Goal: Information Seeking & Learning: Learn about a topic

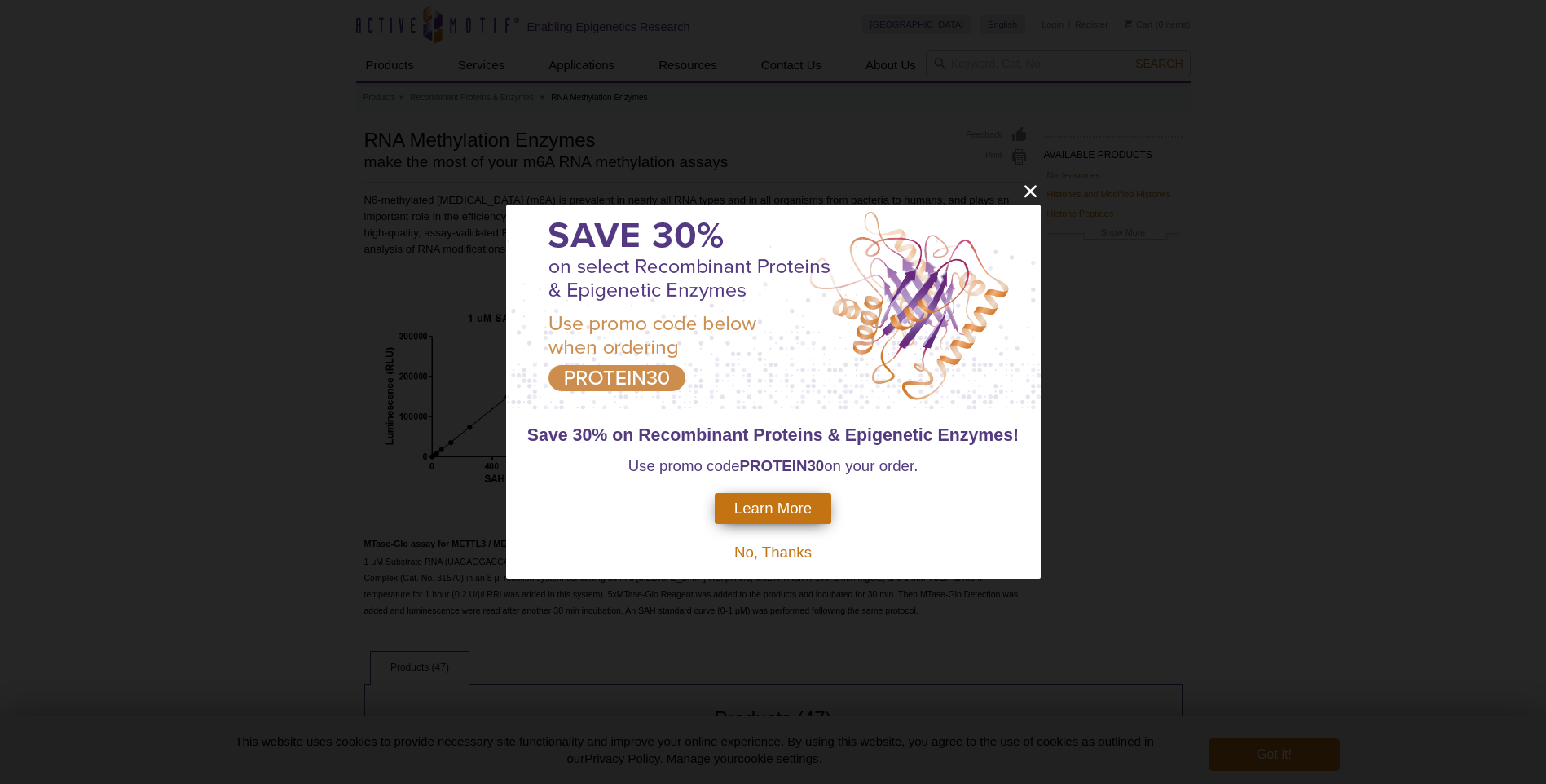
click at [781, 552] on span "No, Thanks" at bounding box center [772, 552] width 77 height 17
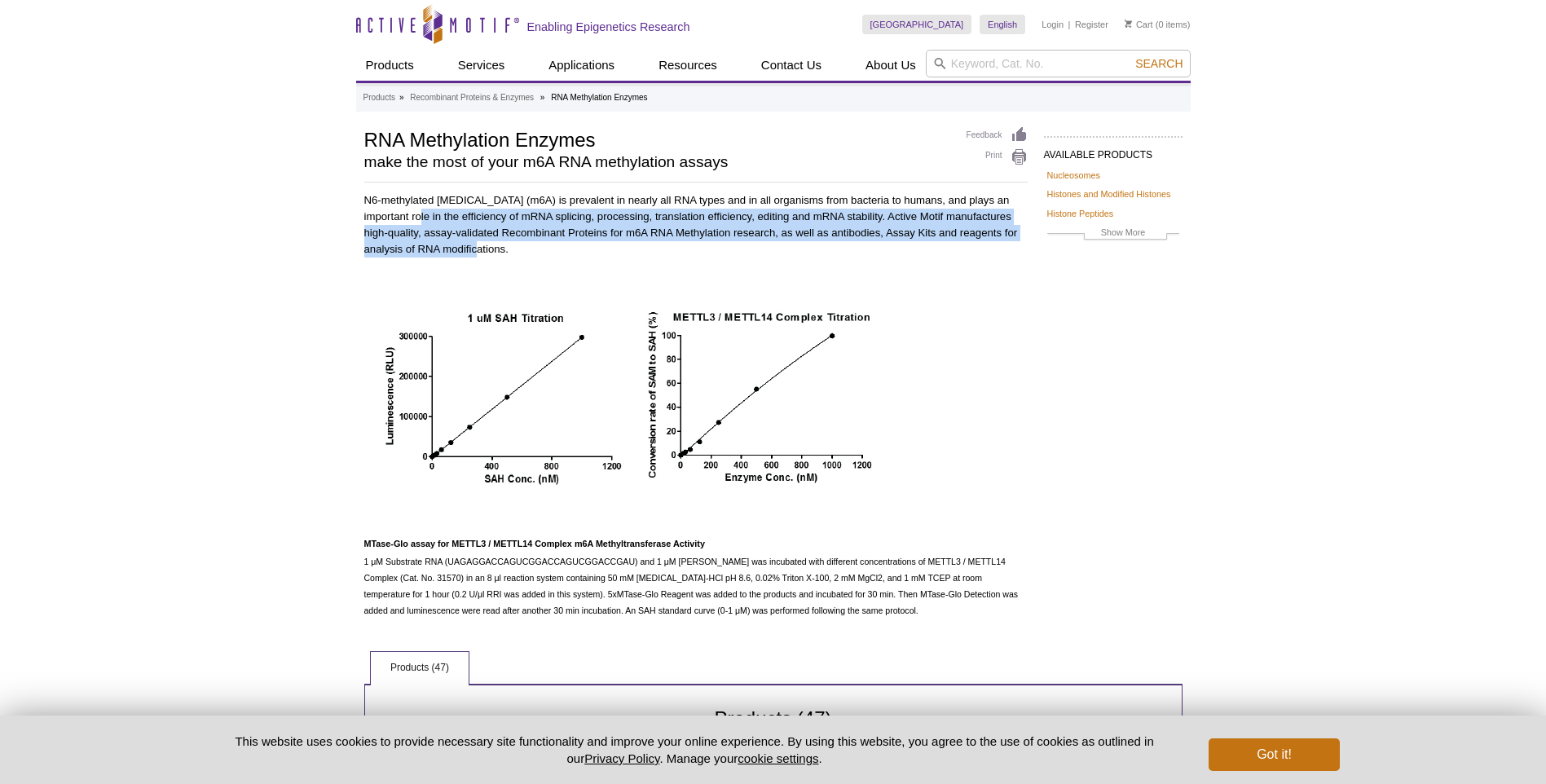
drag, startPoint x: 400, startPoint y: 216, endPoint x: 867, endPoint y: 250, distance: 468.2
click at [867, 250] on p "N6-methylated adenine (m6A) is prevalent in nearly all RNA types and in all org…" at bounding box center [696, 225] width 663 height 65
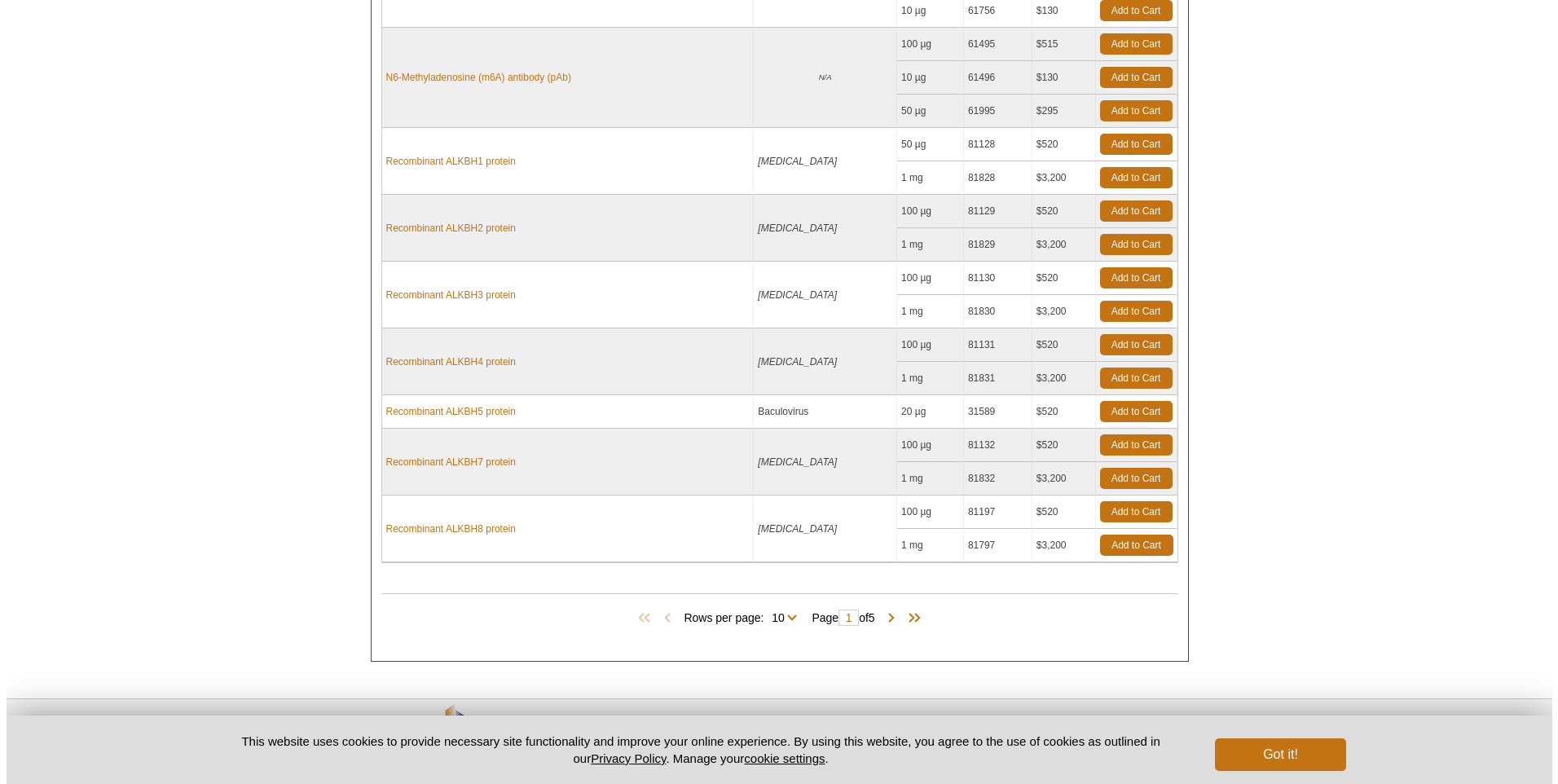
scroll to position [984, 0]
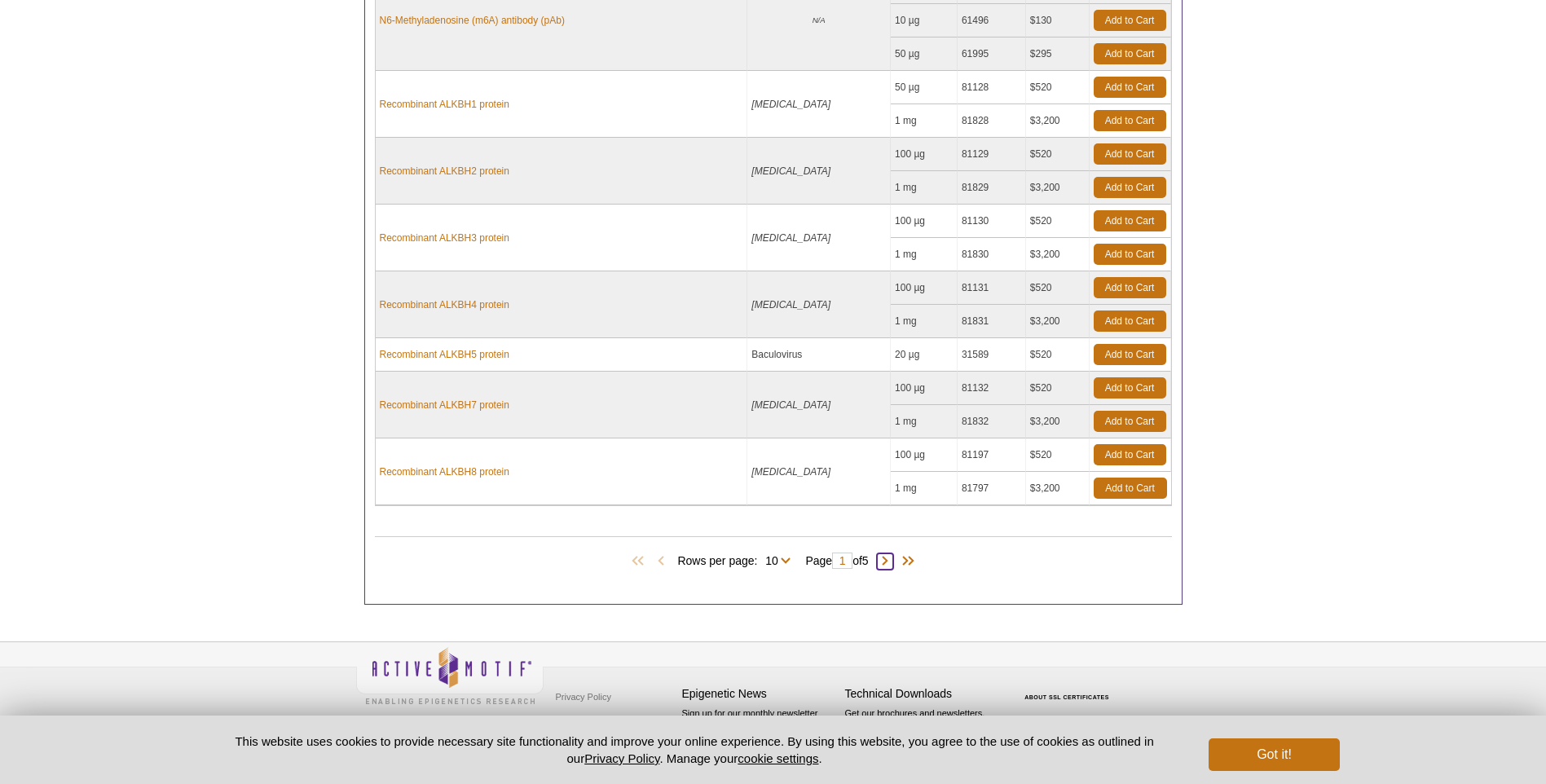
click at [892, 561] on span at bounding box center [885, 562] width 17 height 17
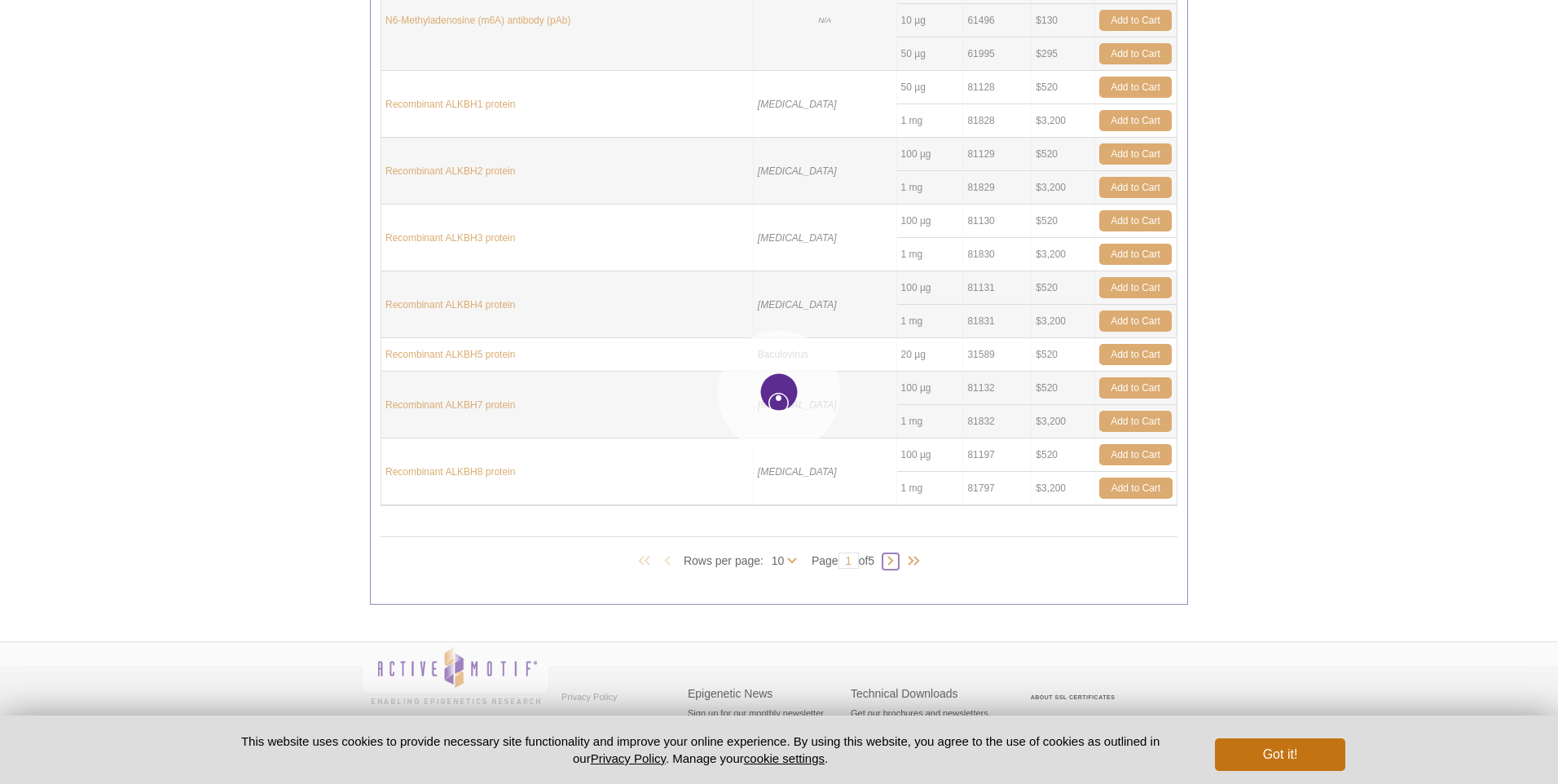
type input "2"
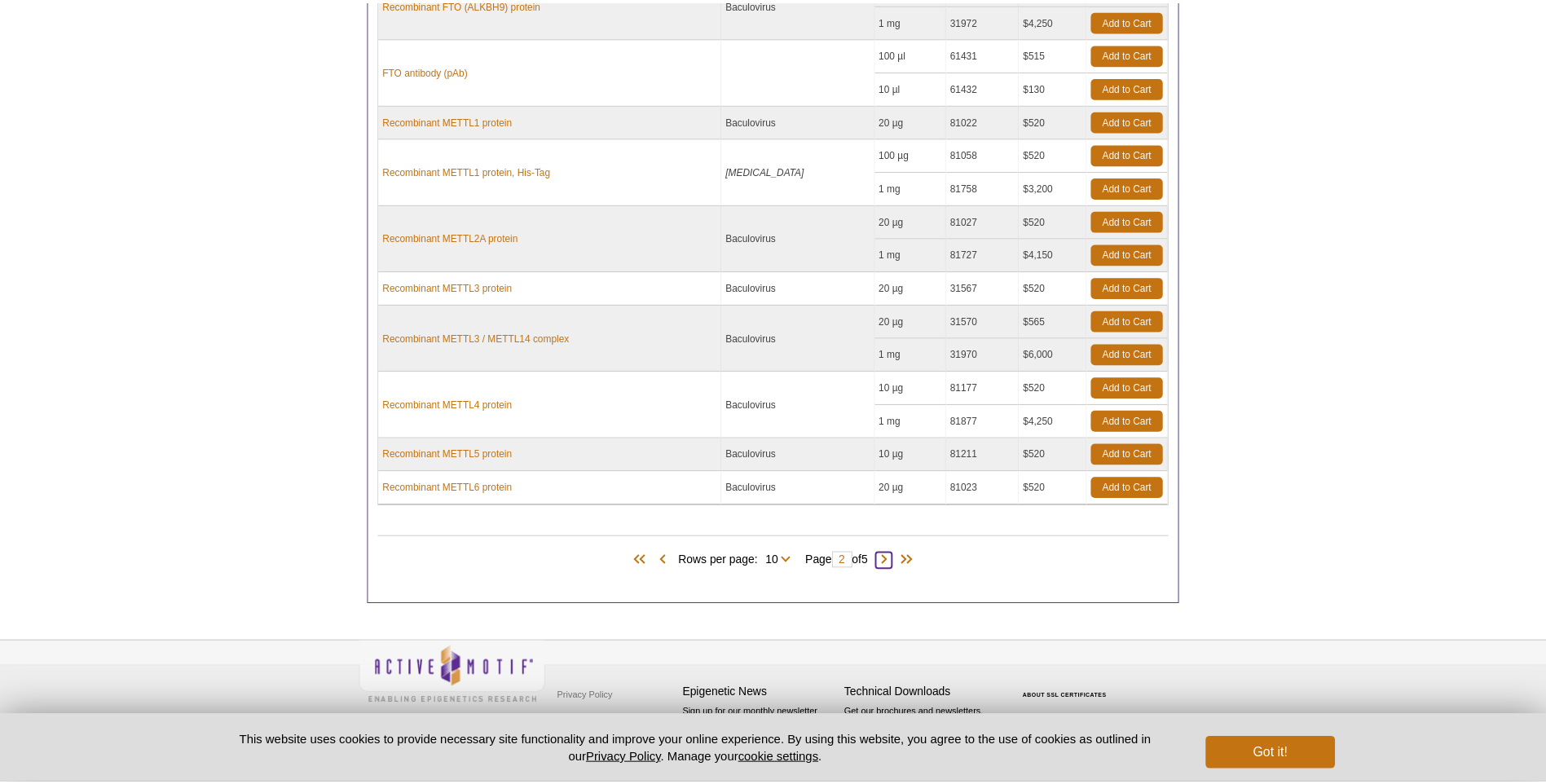
scroll to position [851, 0]
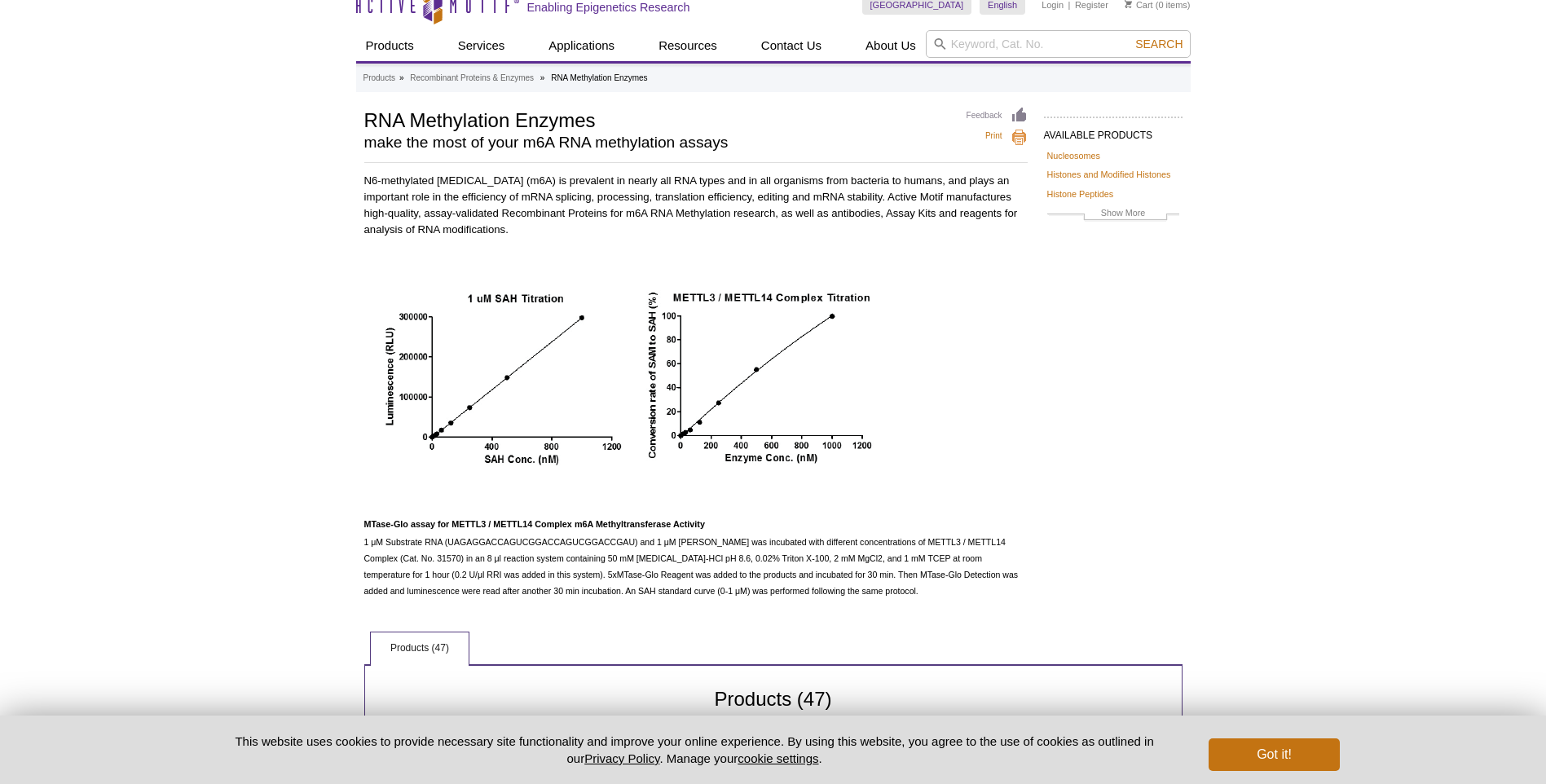
scroll to position [0, 0]
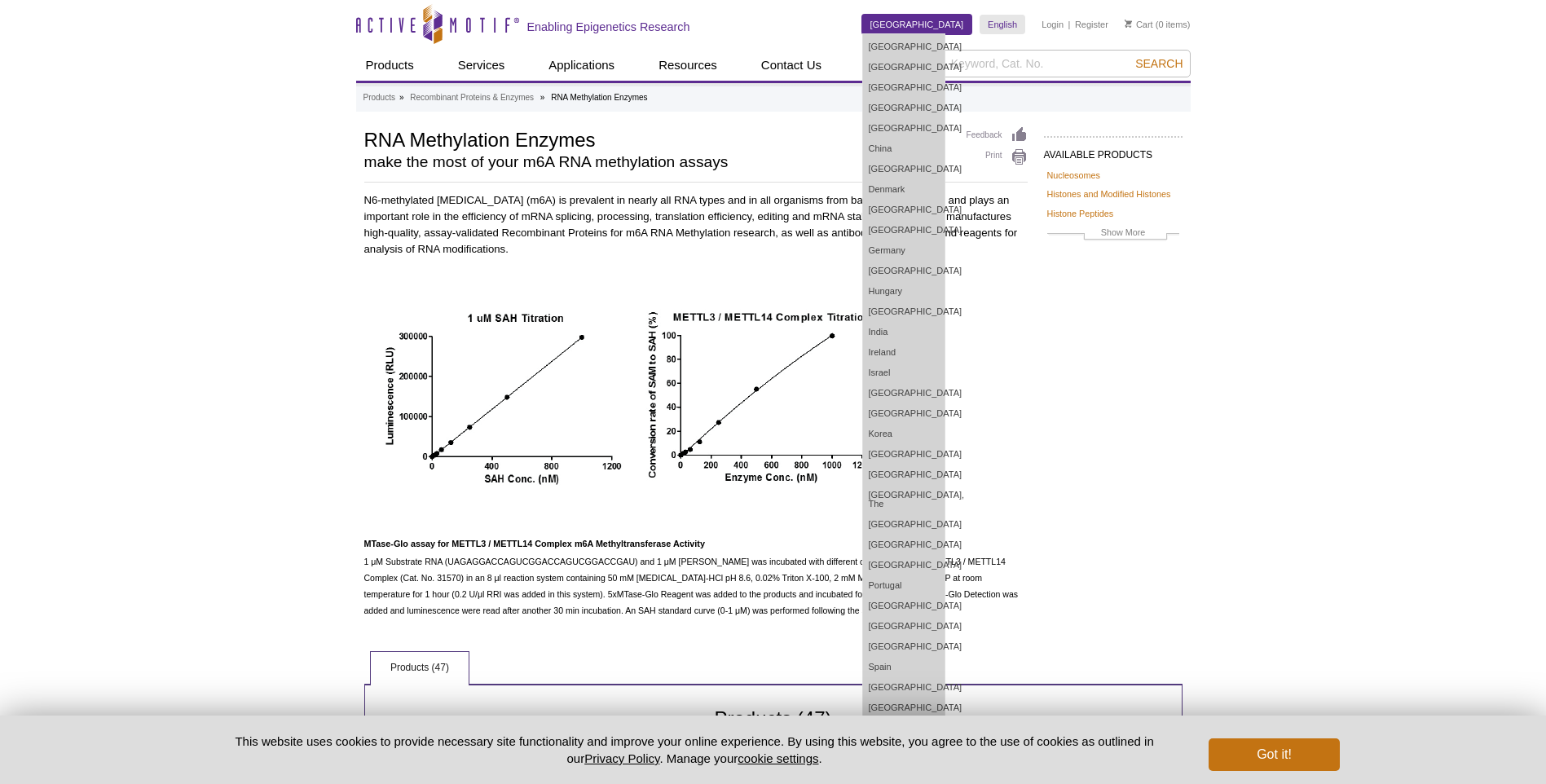
click at [967, 26] on link "United States" at bounding box center [917, 24] width 110 height 20
click at [944, 144] on link "China" at bounding box center [904, 149] width 82 height 20
click at [923, 148] on link "China" at bounding box center [904, 149] width 82 height 20
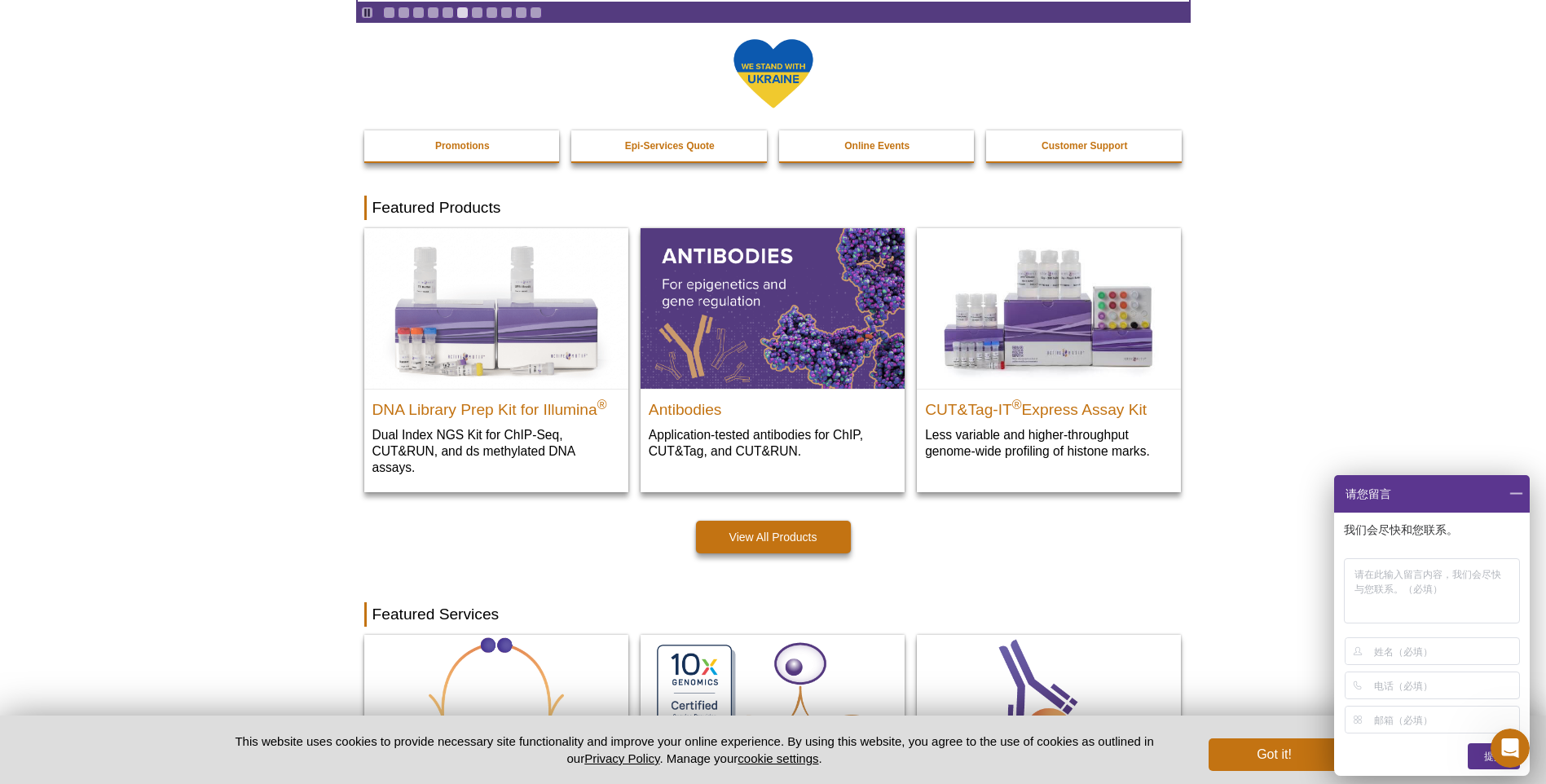
scroll to position [489, 0]
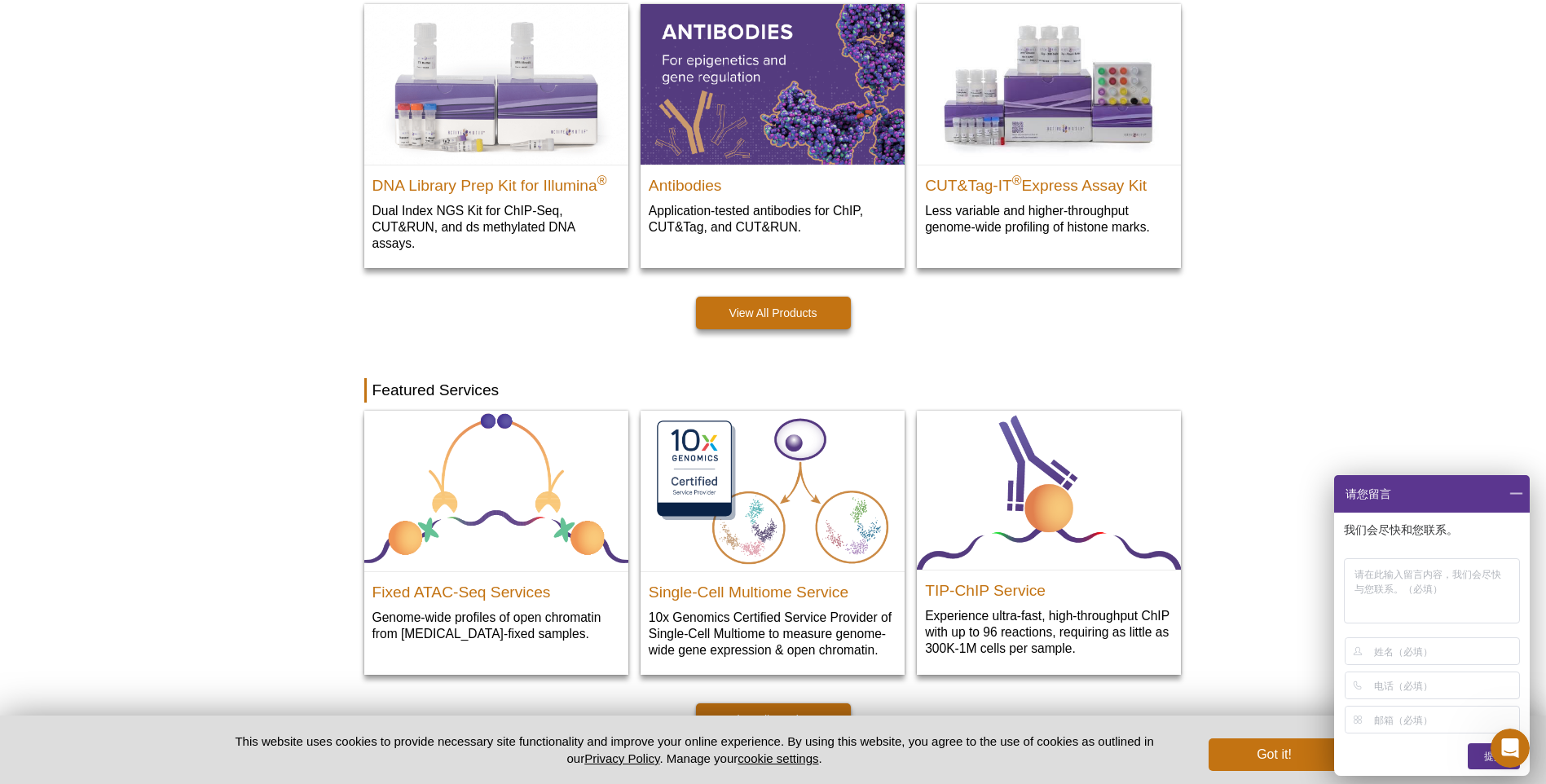
click at [1516, 493] on span at bounding box center [1515, 493] width 28 height 37
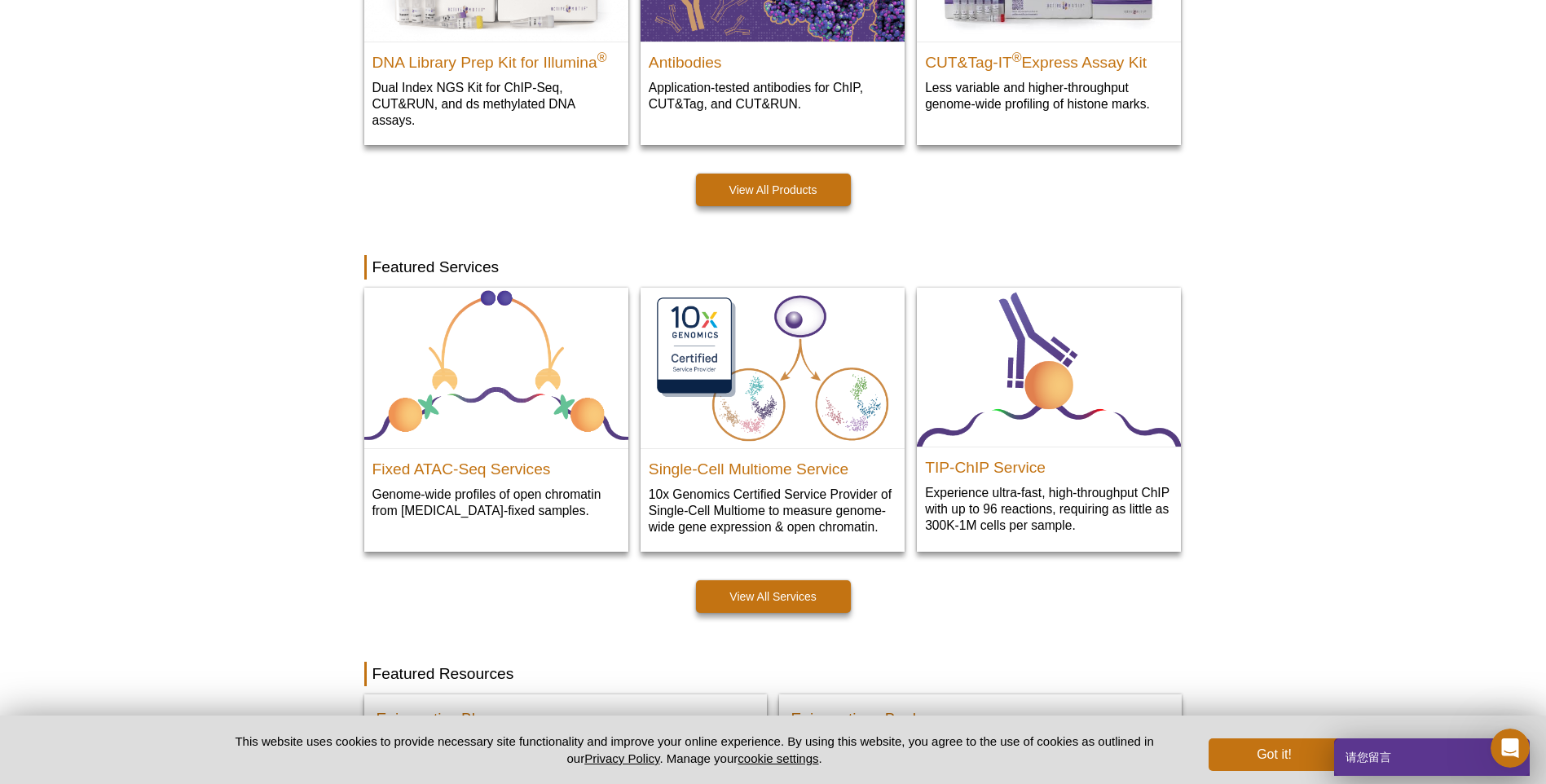
scroll to position [0, 0]
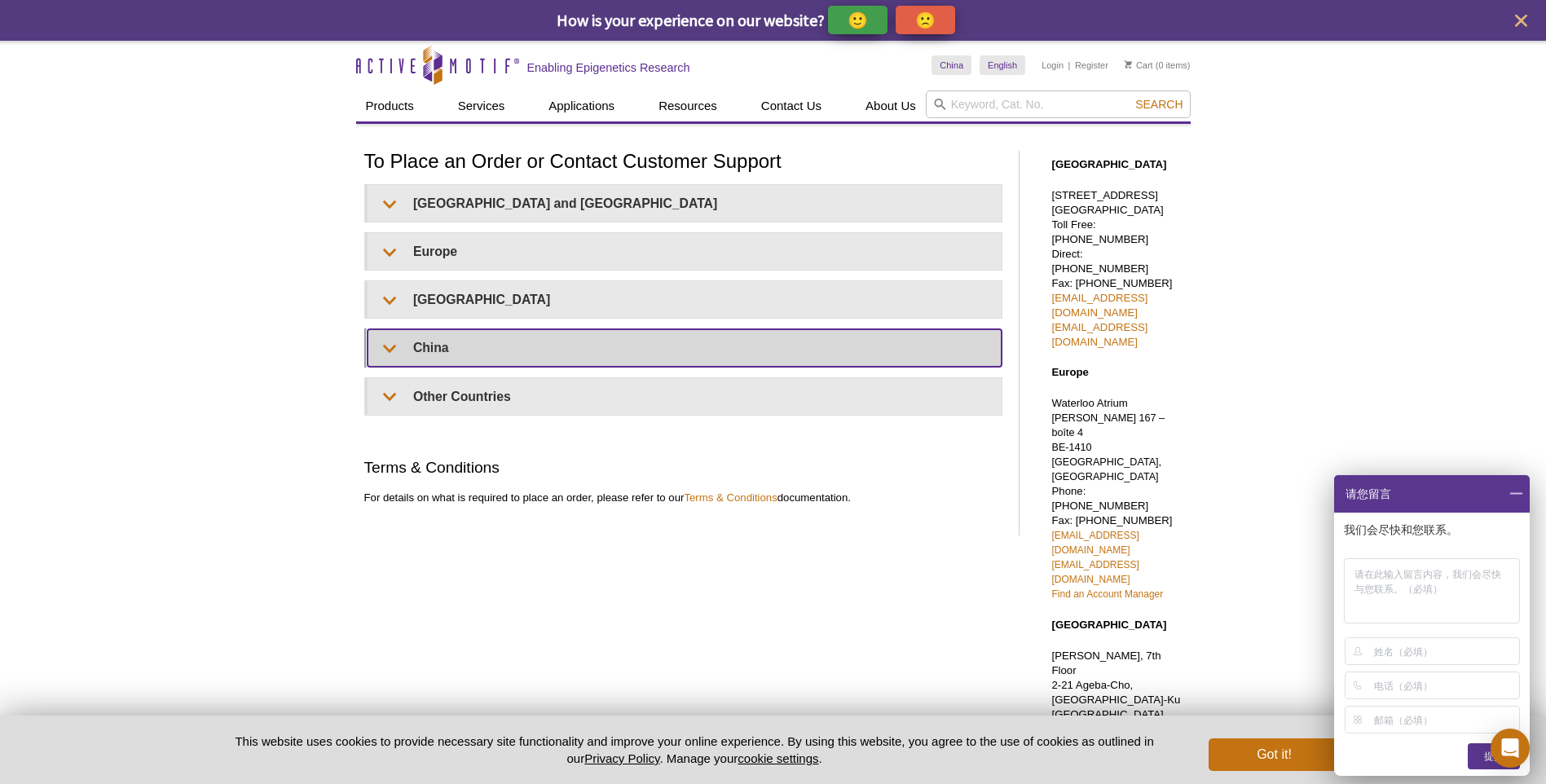
click at [390, 355] on summary "China" at bounding box center [685, 346] width 634 height 36
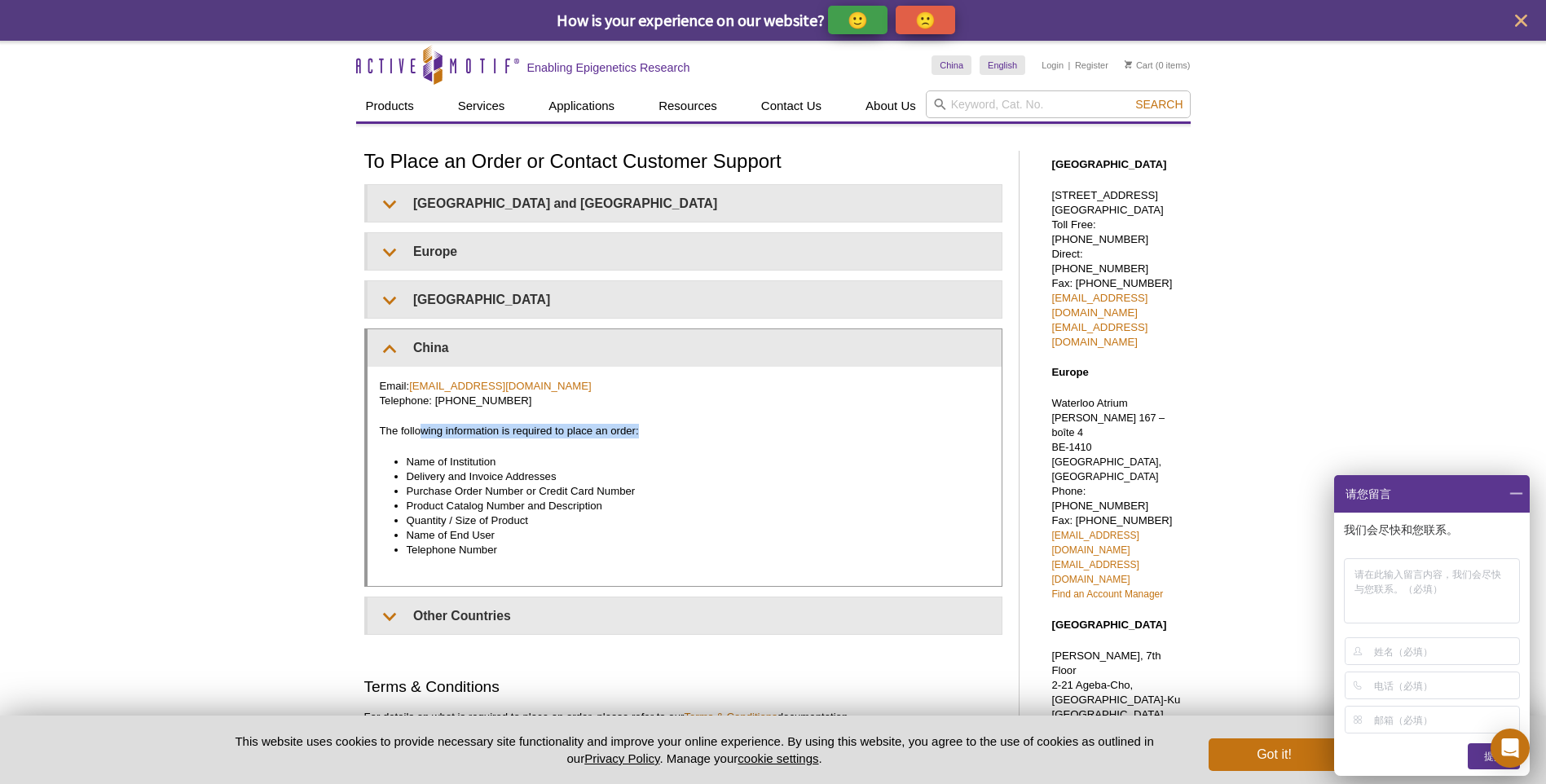
drag, startPoint x: 421, startPoint y: 431, endPoint x: 642, endPoint y: 431, distance: 221.0
click at [642, 431] on p "The following information is required to place an order:" at bounding box center [685, 431] width 609 height 15
click at [1392, 301] on div "Active Motif Logo Enabling Epigenetics Research 0 Search Skip to content Active…" at bounding box center [773, 634] width 1546 height 1187
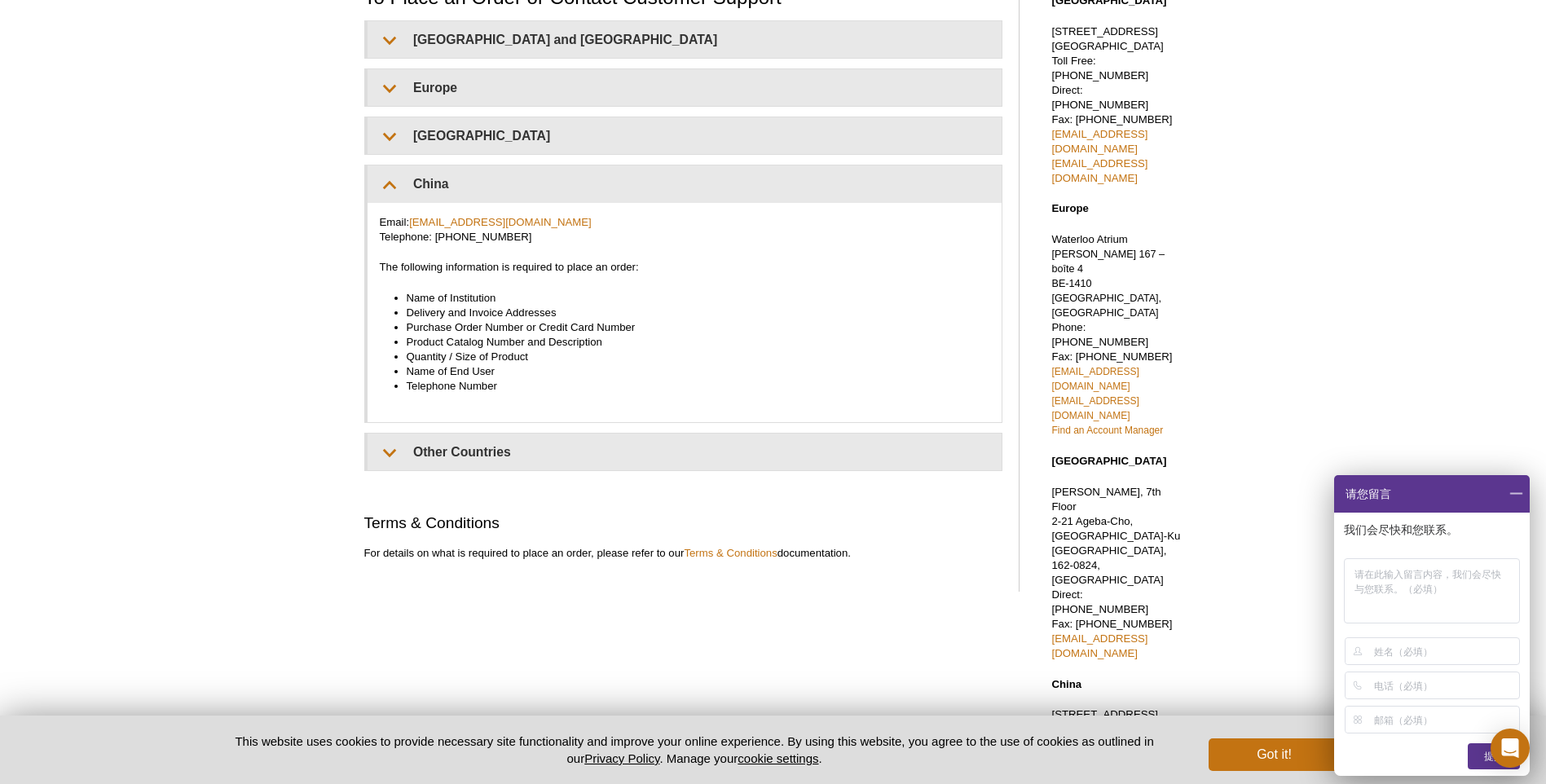
scroll to position [180, 0]
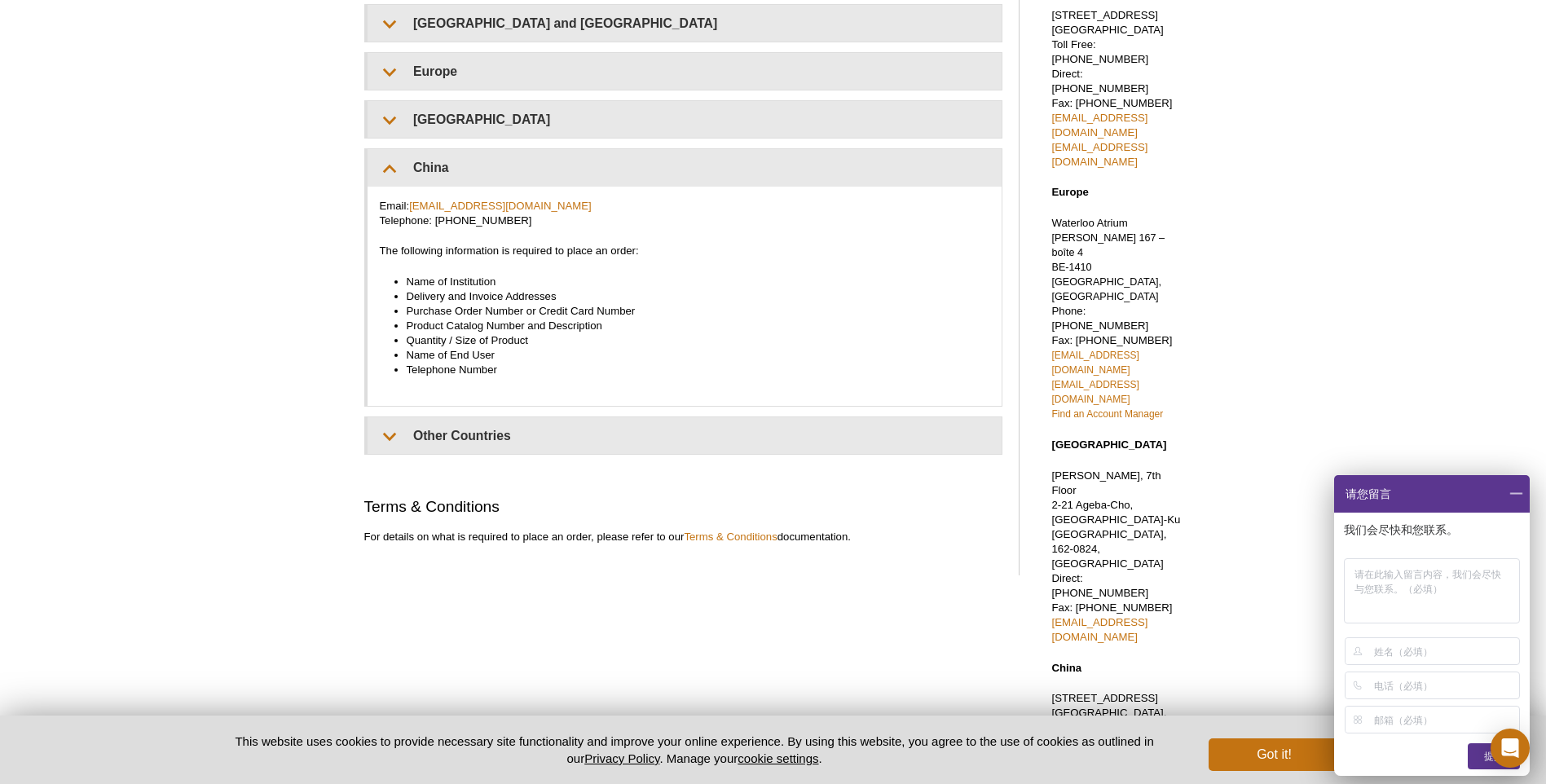
click at [1514, 490] on span at bounding box center [1515, 493] width 28 height 37
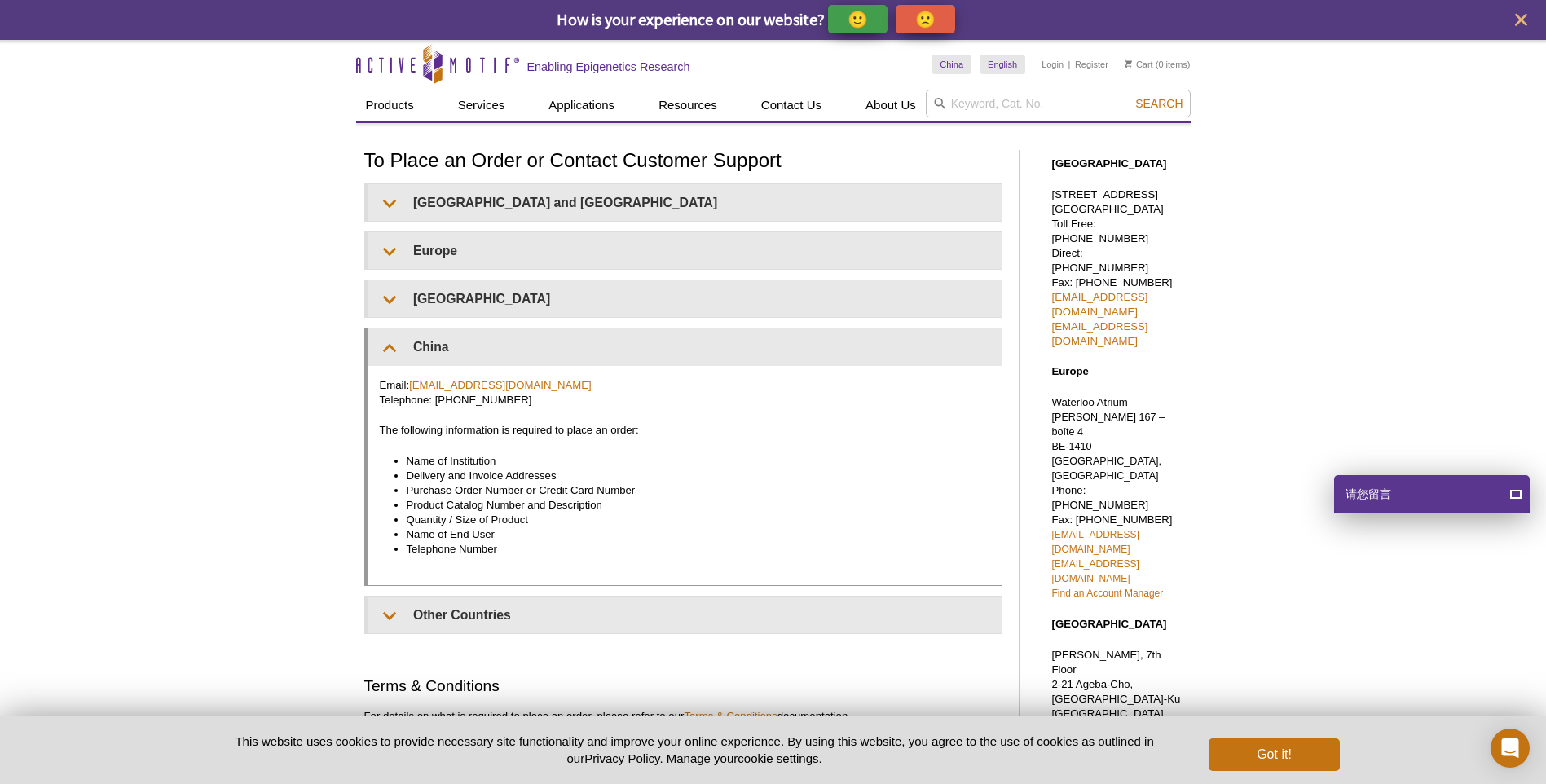
scroll to position [0, 0]
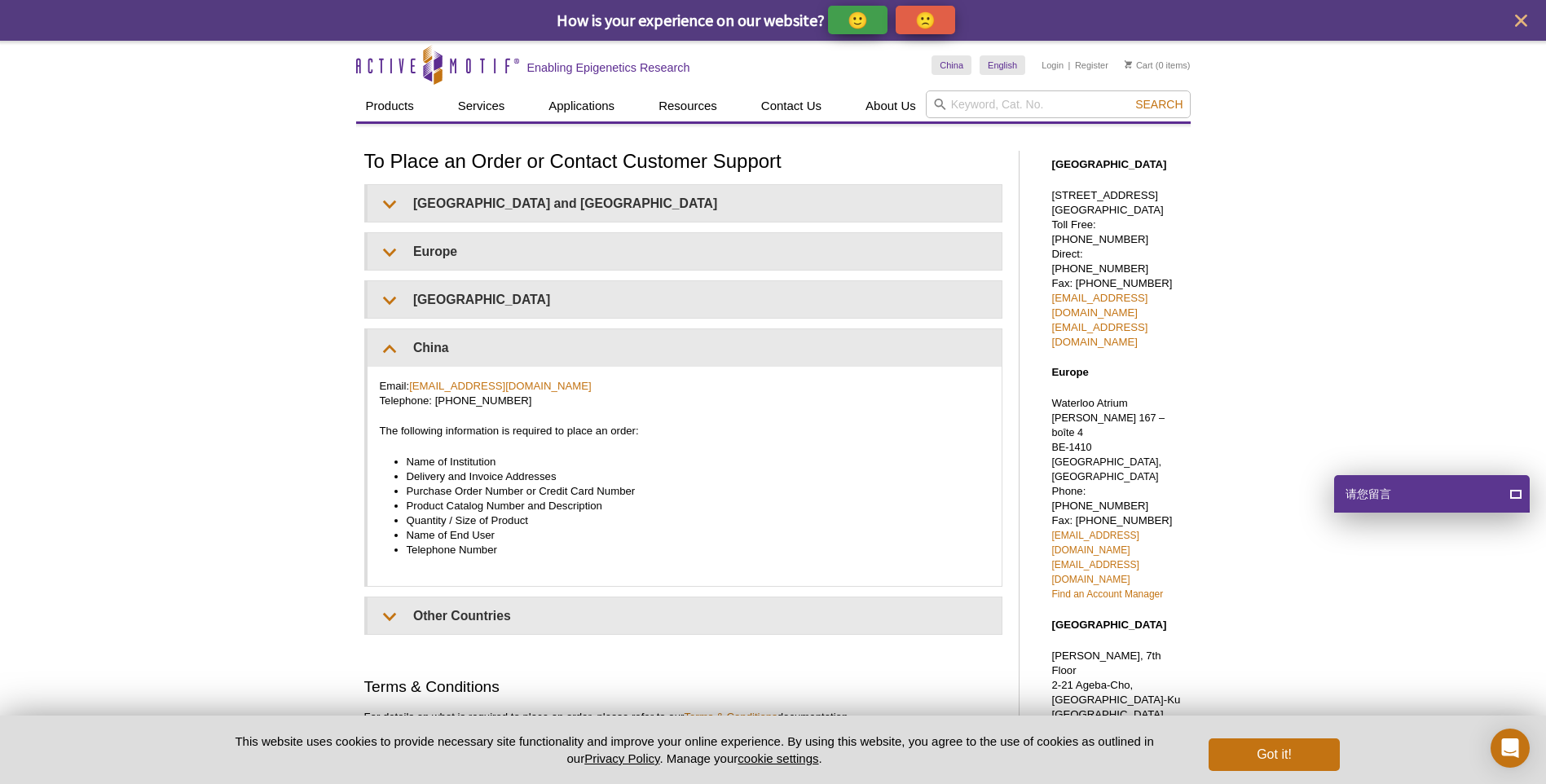
click at [1462, 312] on div "Active Motif Logo Enabling Epigenetics Research 0 Search Skip to content Active…" at bounding box center [773, 634] width 1546 height 1187
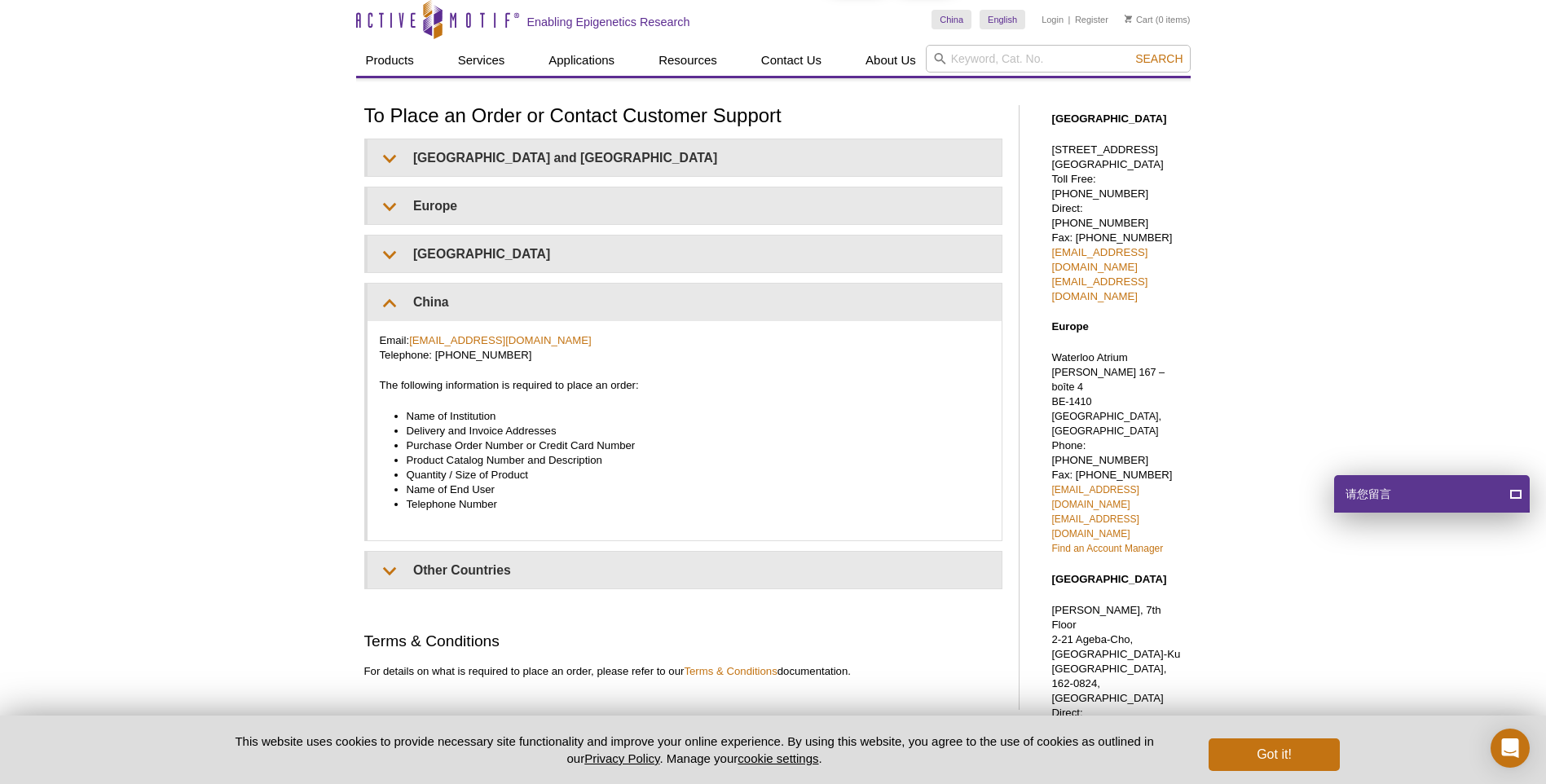
scroll to position [17, 0]
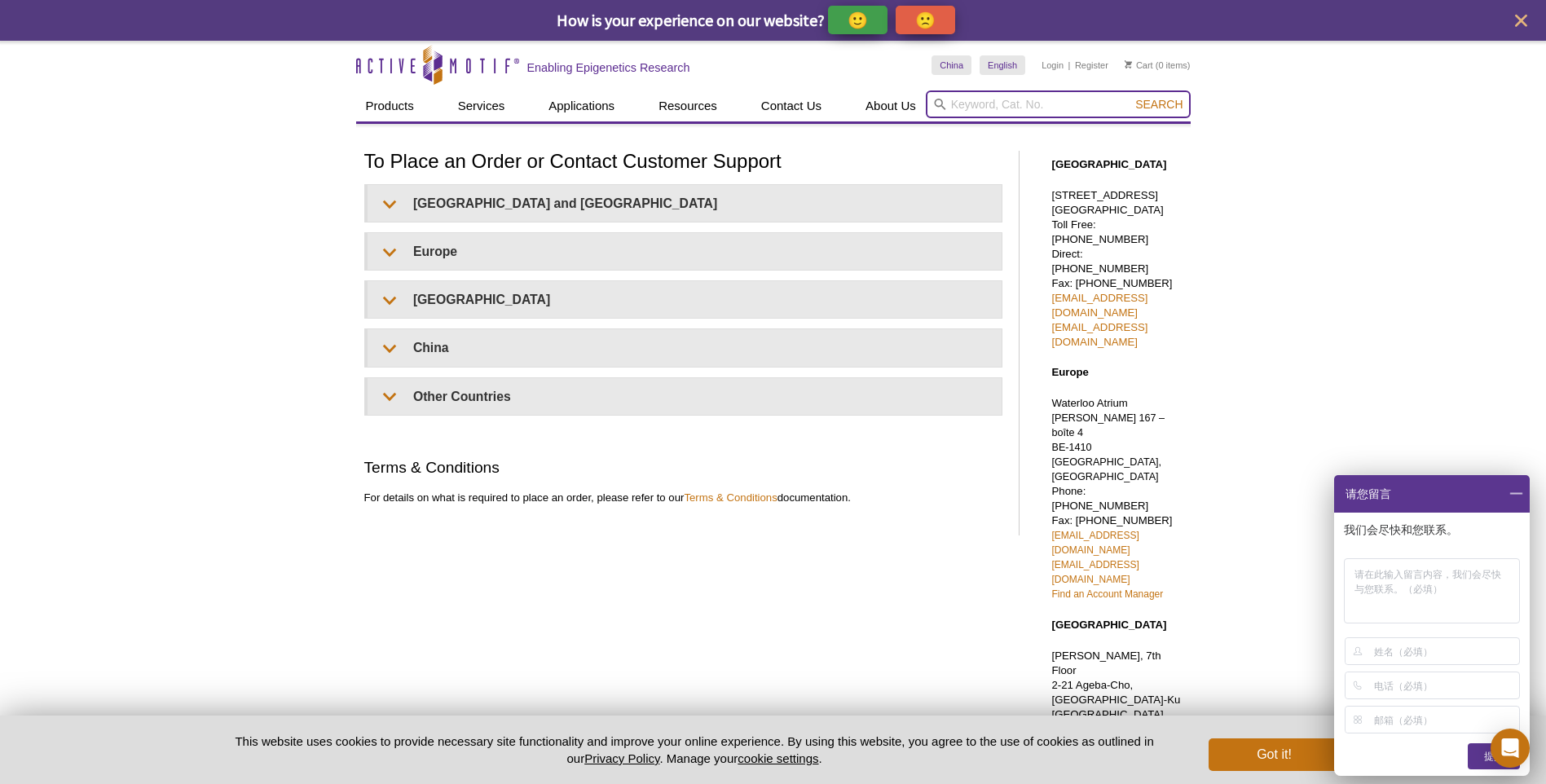
click at [979, 107] on input "search" at bounding box center [1057, 104] width 265 height 28
type input "a"
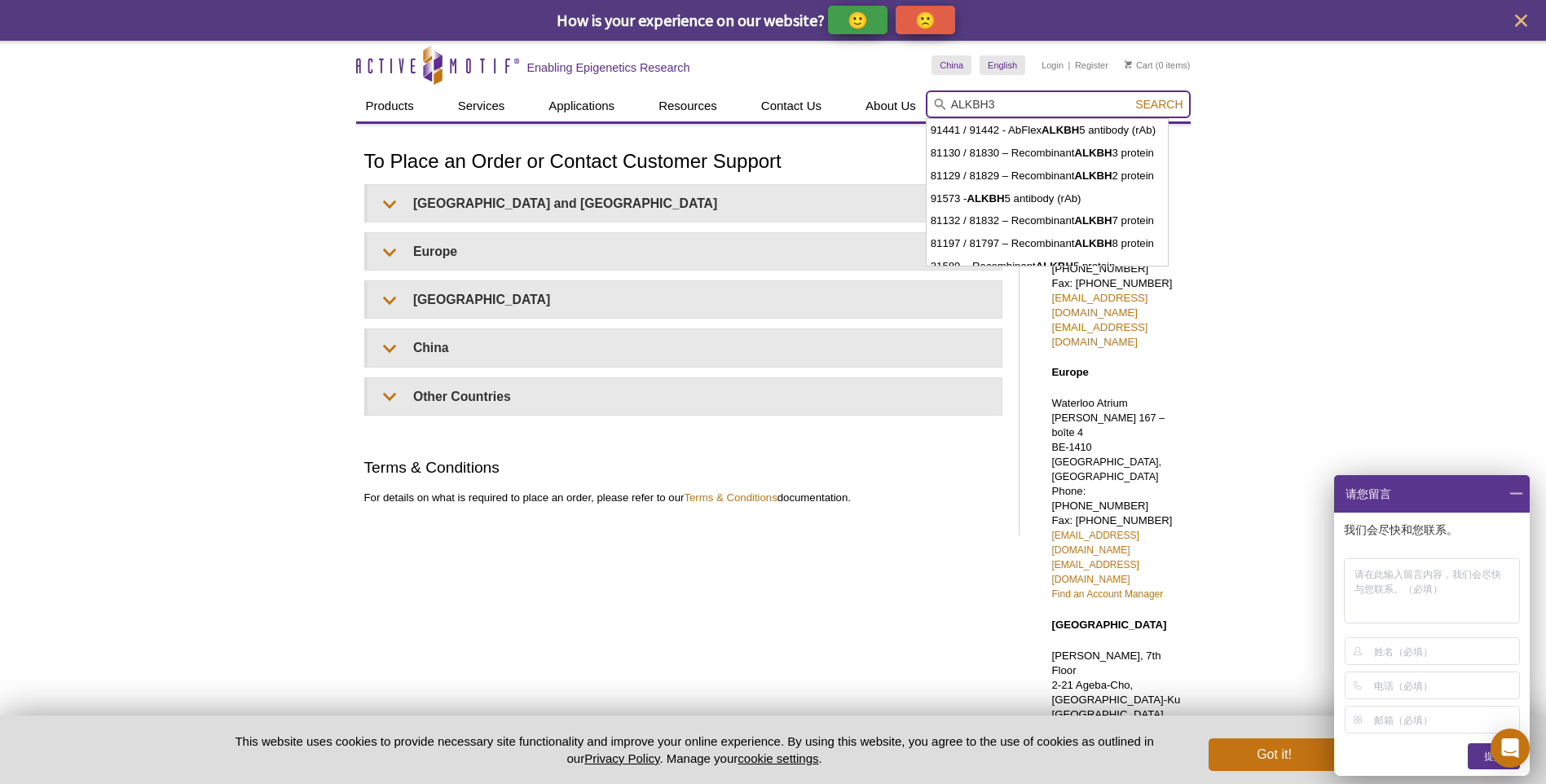
type input "ALKBH3"
click at [1130, 97] on button "Search" at bounding box center [1158, 104] width 57 height 15
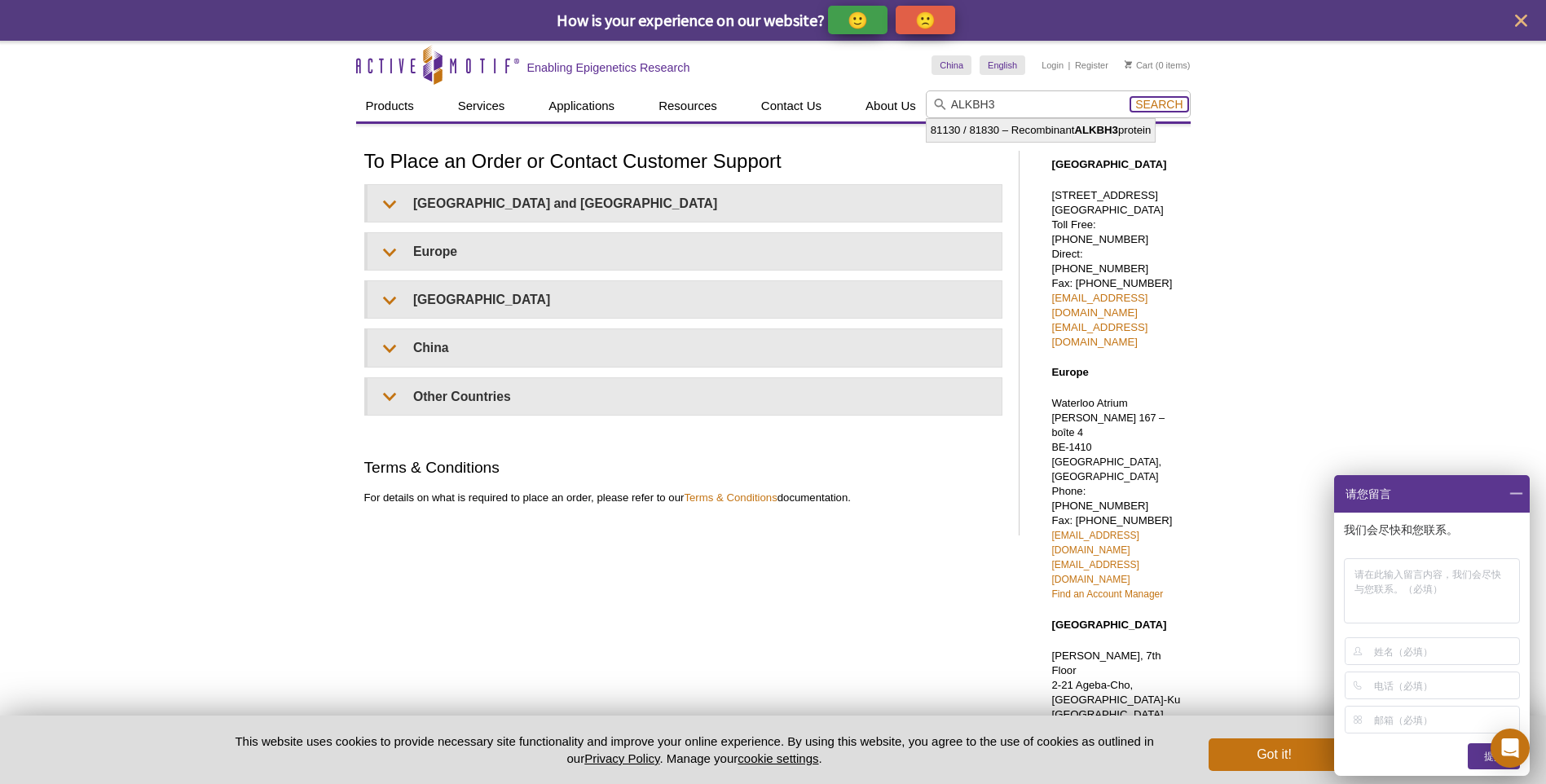
click at [1159, 104] on span "Search" at bounding box center [1159, 104] width 47 height 13
click at [1513, 494] on span at bounding box center [1515, 493] width 28 height 37
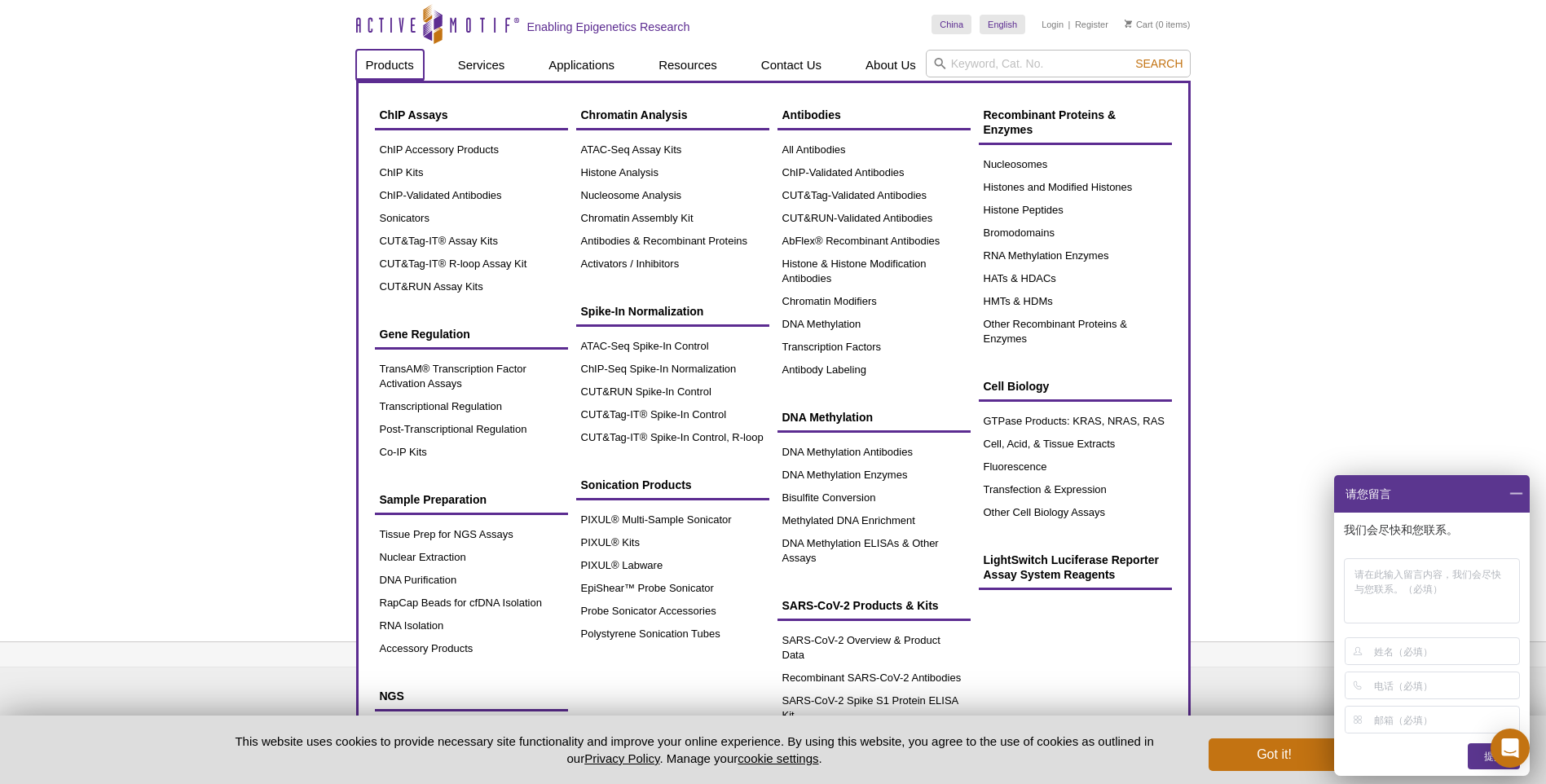
click at [391, 63] on link "Products" at bounding box center [389, 64] width 68 height 31
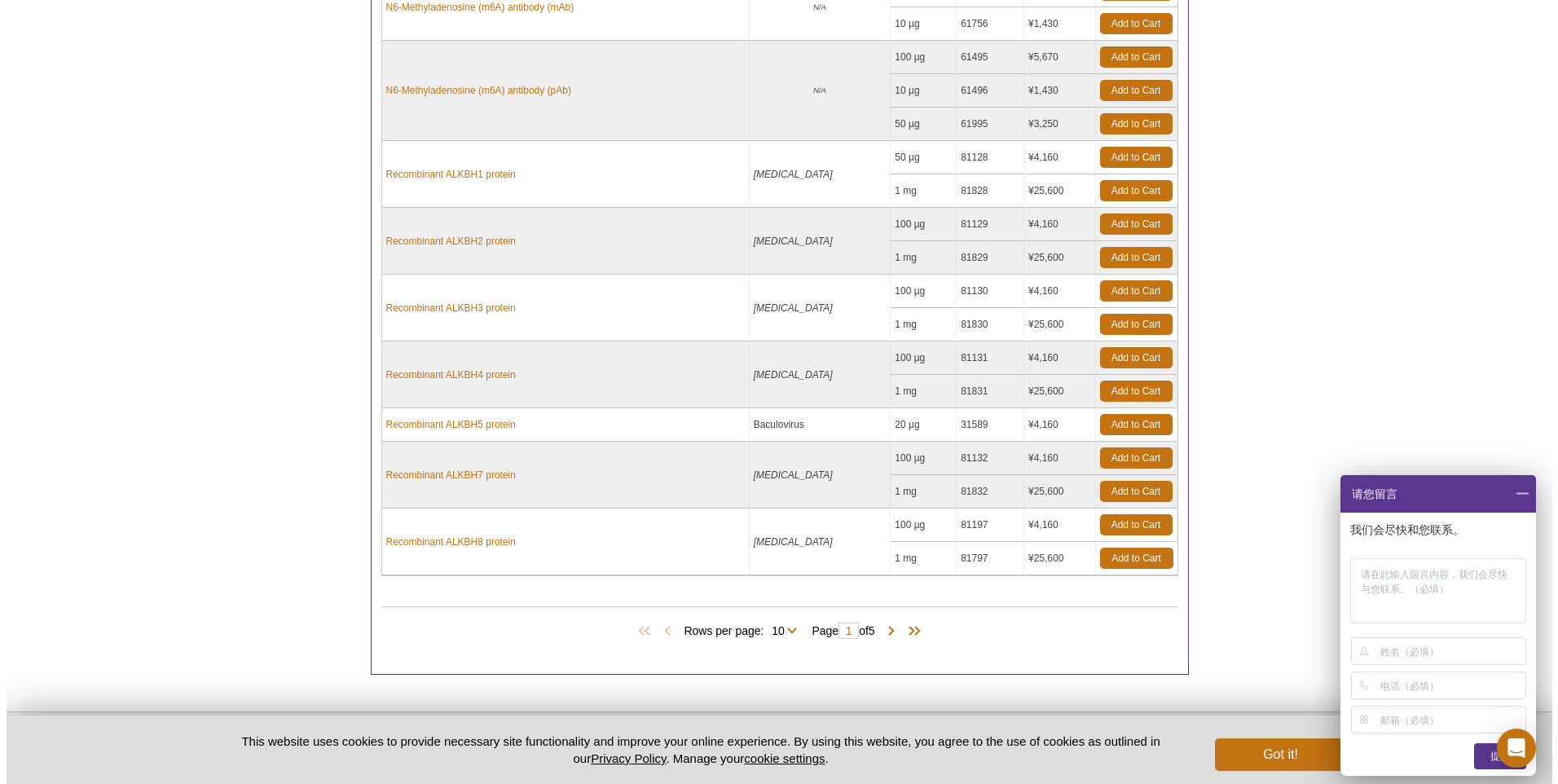
scroll to position [977, 0]
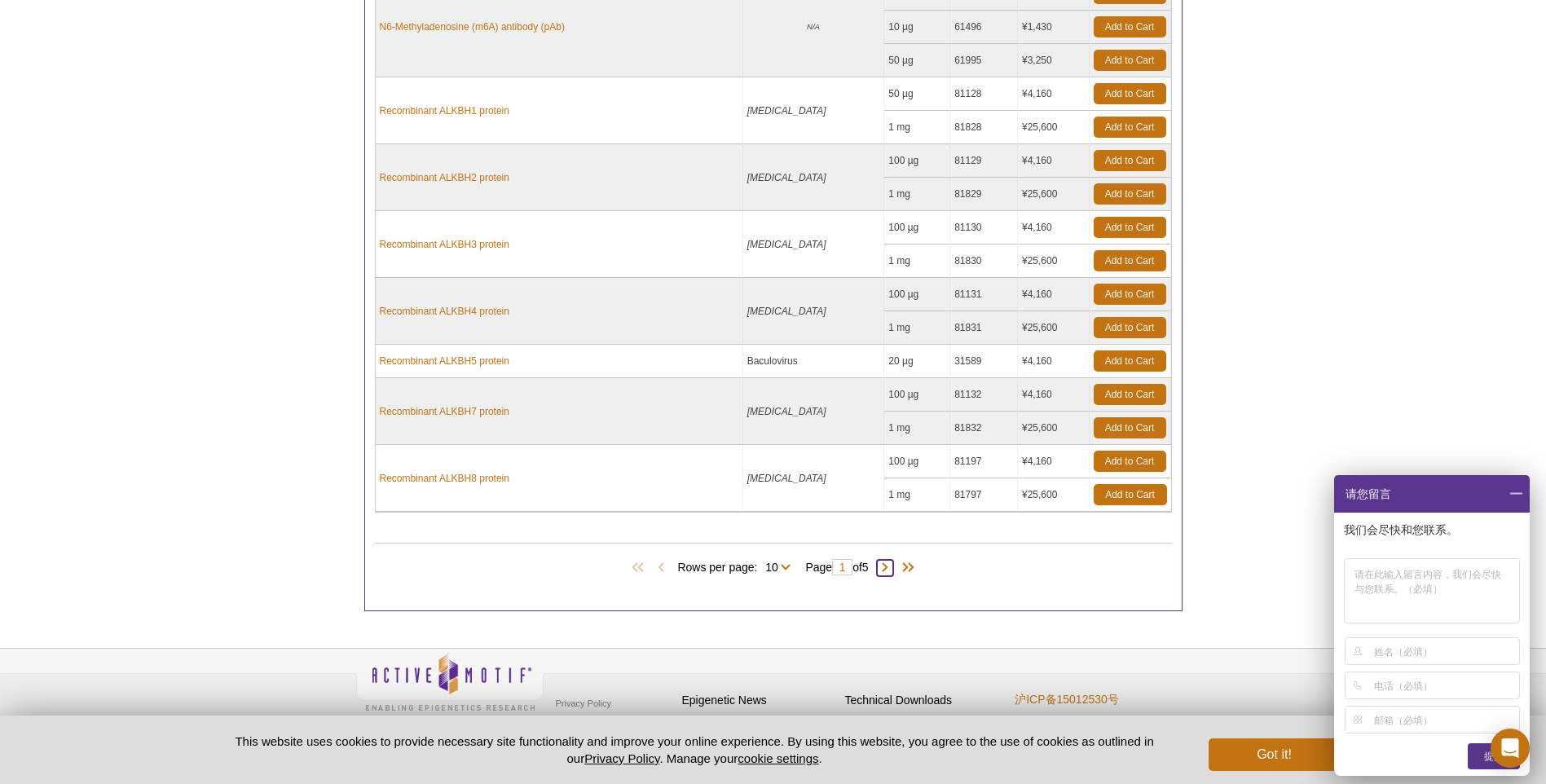
click at [887, 568] on span at bounding box center [885, 568] width 17 height 17
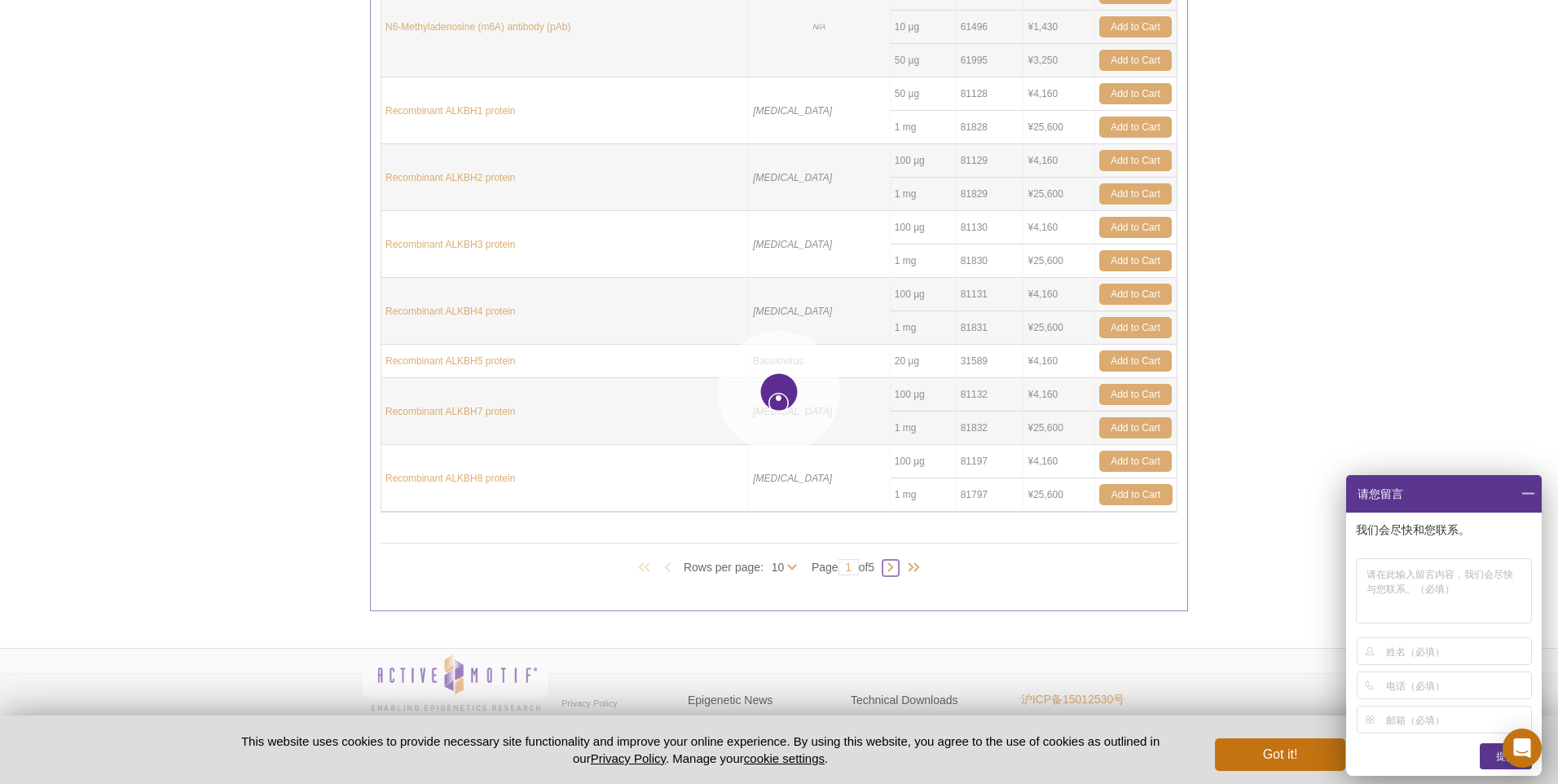
type input "2"
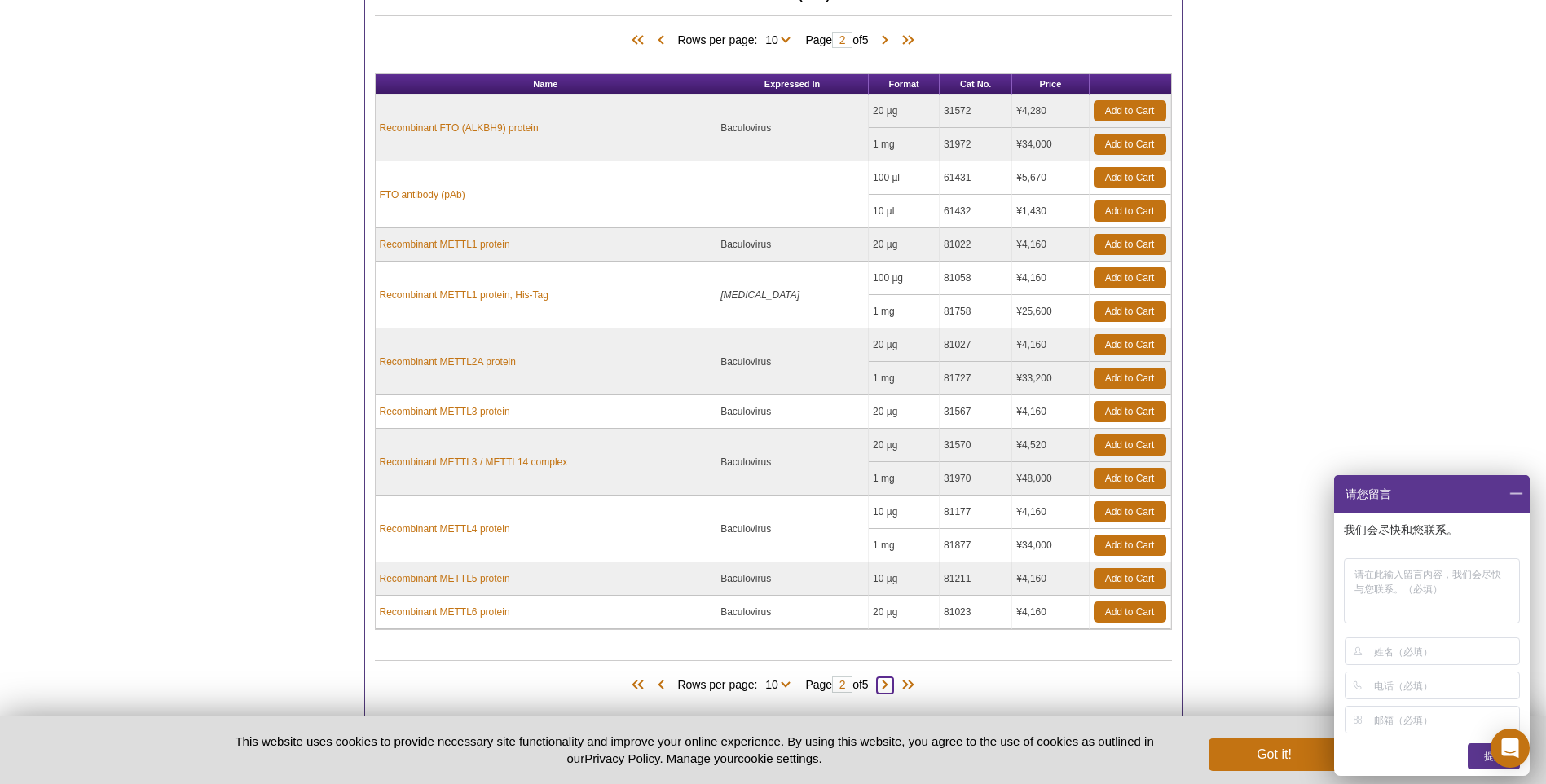
scroll to position [851, 0]
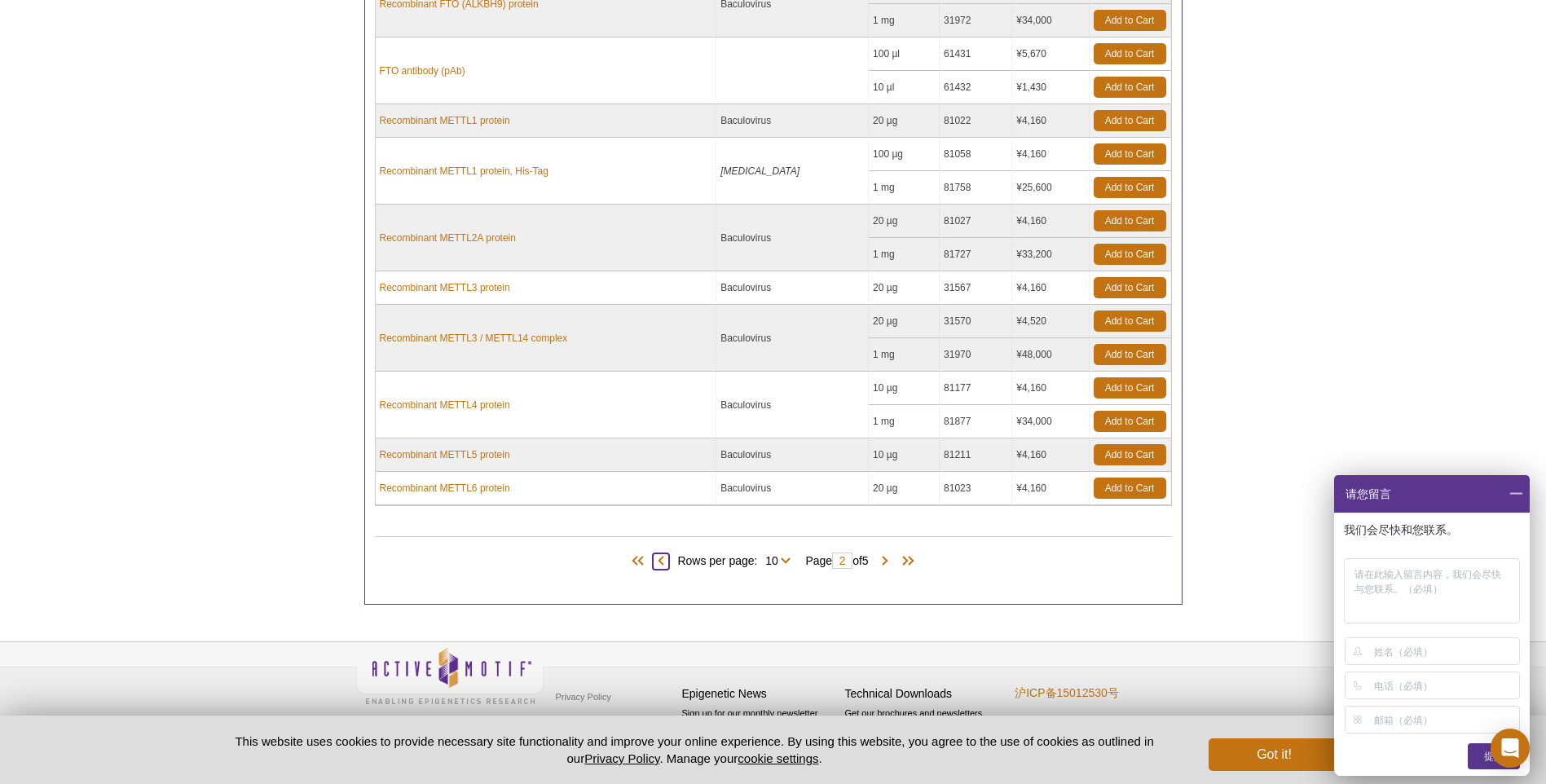
click at [657, 566] on span at bounding box center [661, 562] width 17 height 17
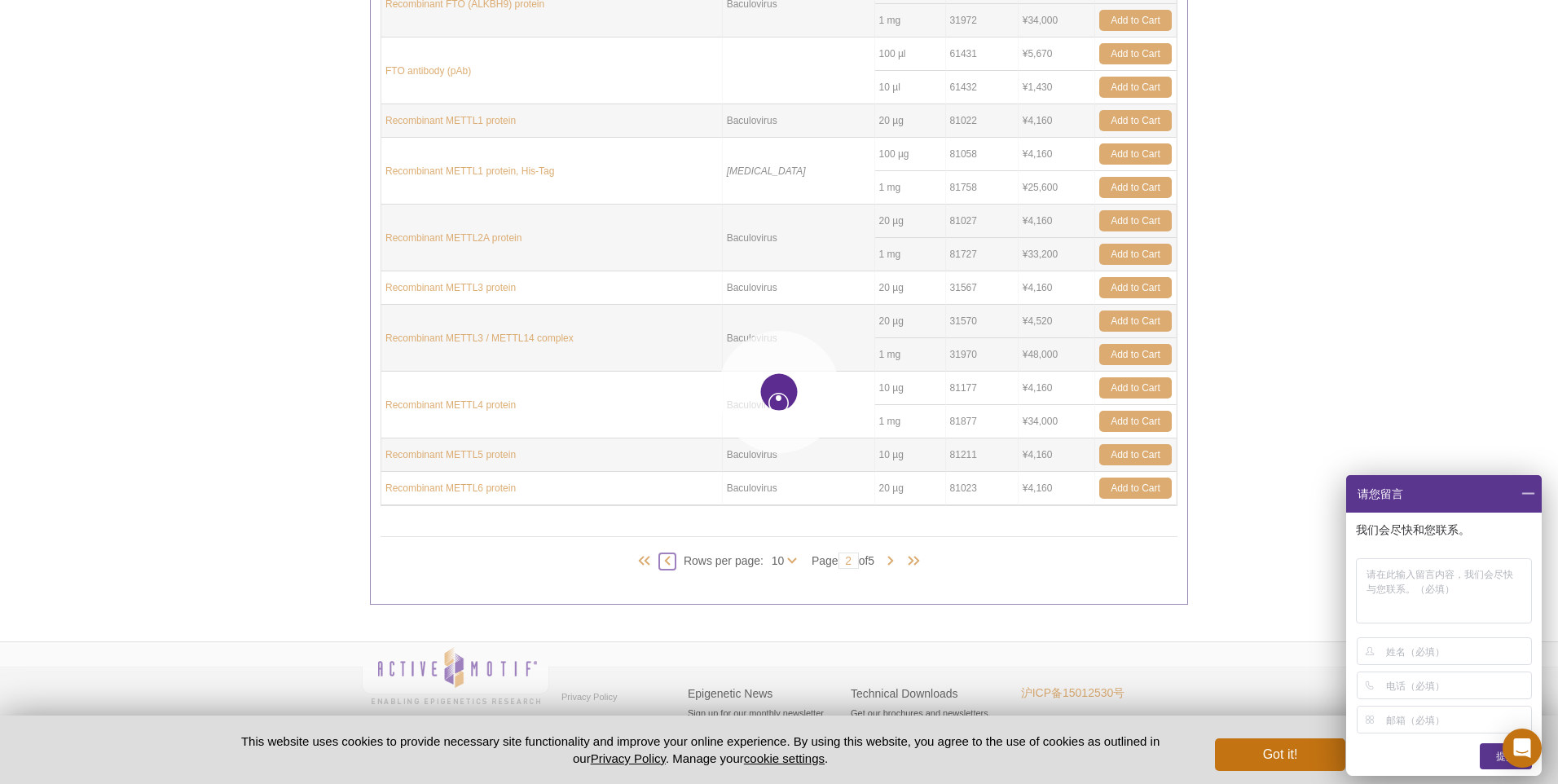
type input "1"
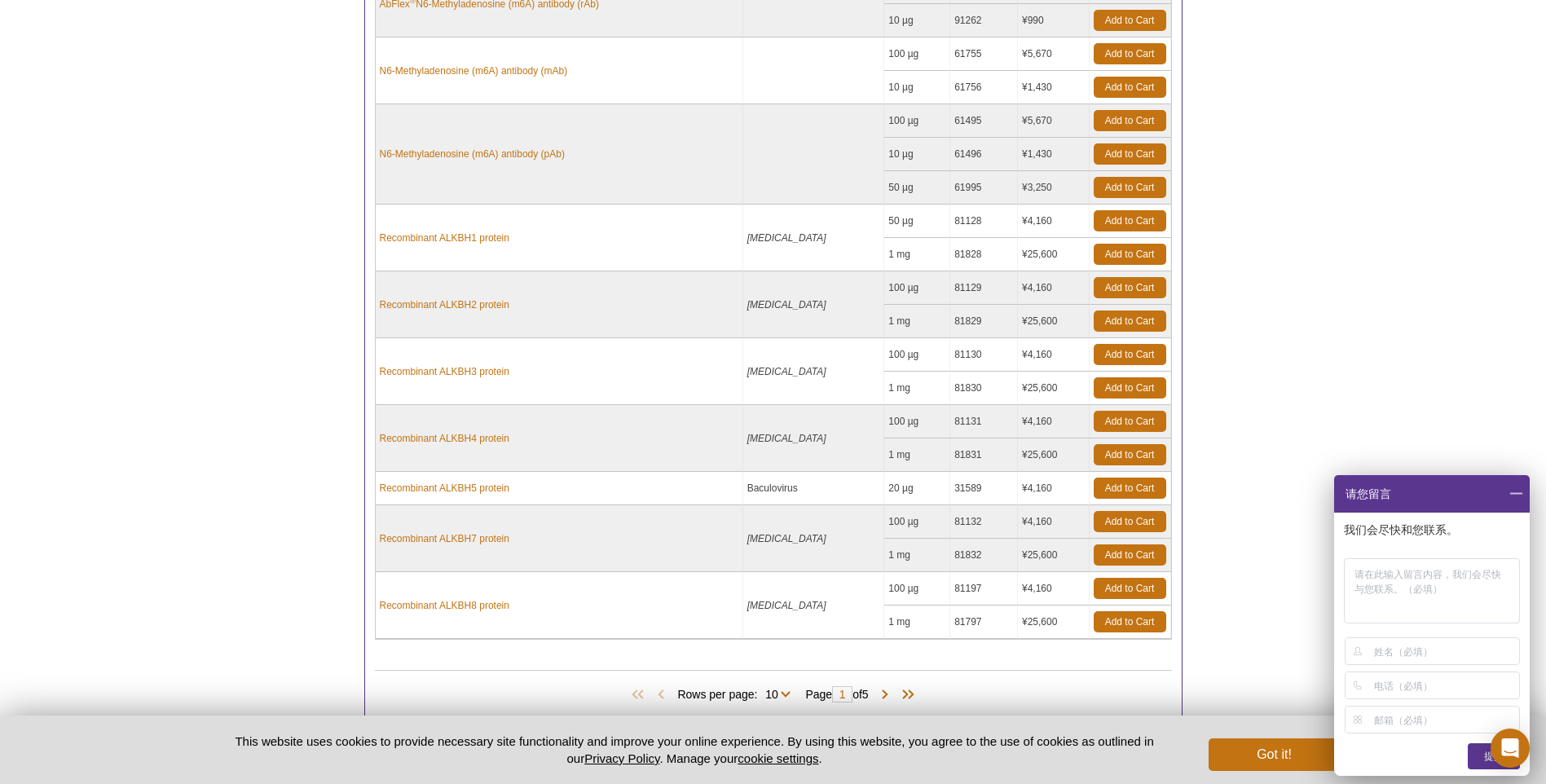
click at [1515, 492] on span at bounding box center [1515, 493] width 28 height 37
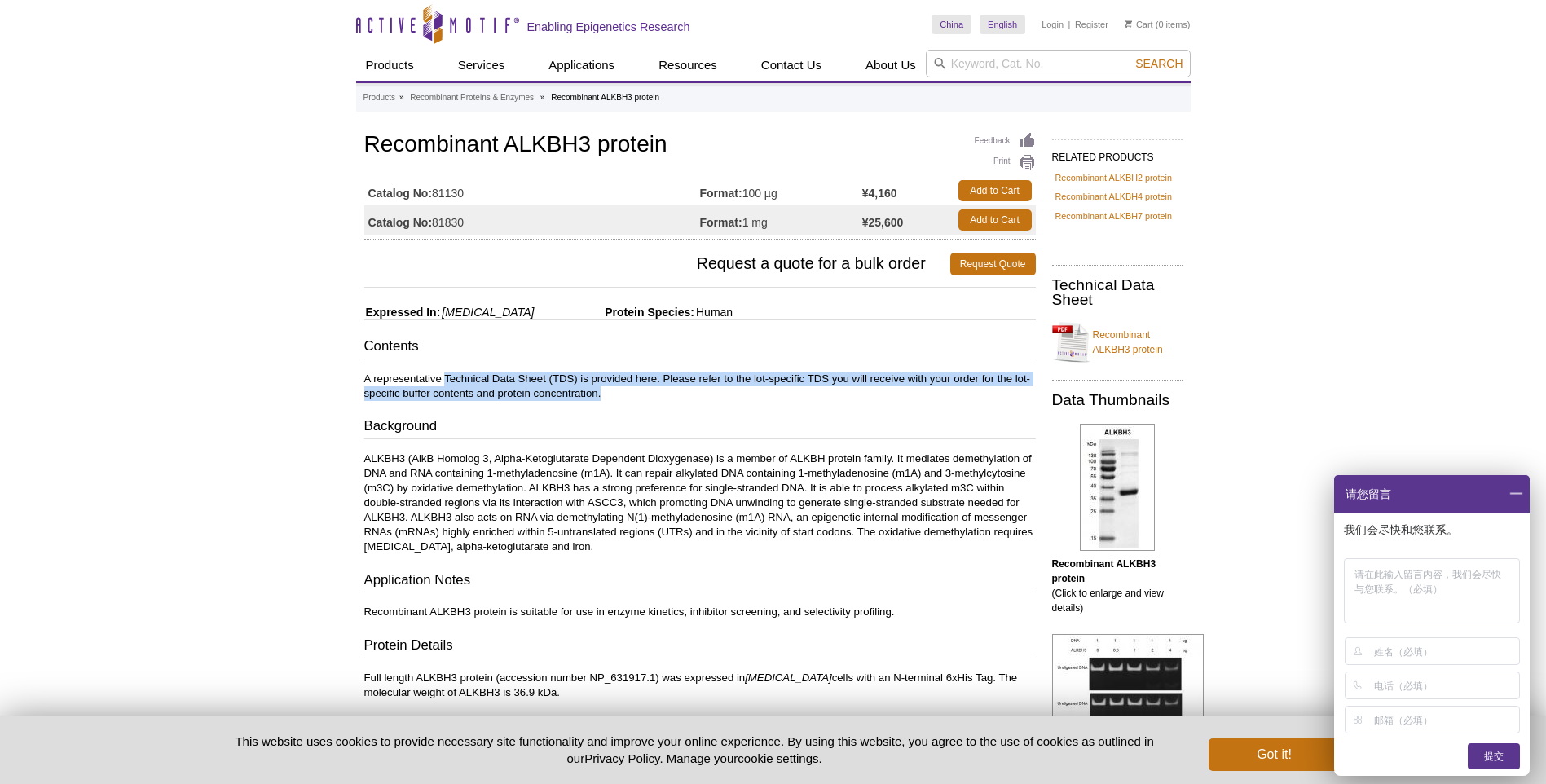
drag, startPoint x: 443, startPoint y: 377, endPoint x: 648, endPoint y: 391, distance: 205.5
click at [648, 391] on p "A representative Technical Data Sheet (TDS) is provided here. Please refer to t…" at bounding box center [700, 386] width 672 height 30
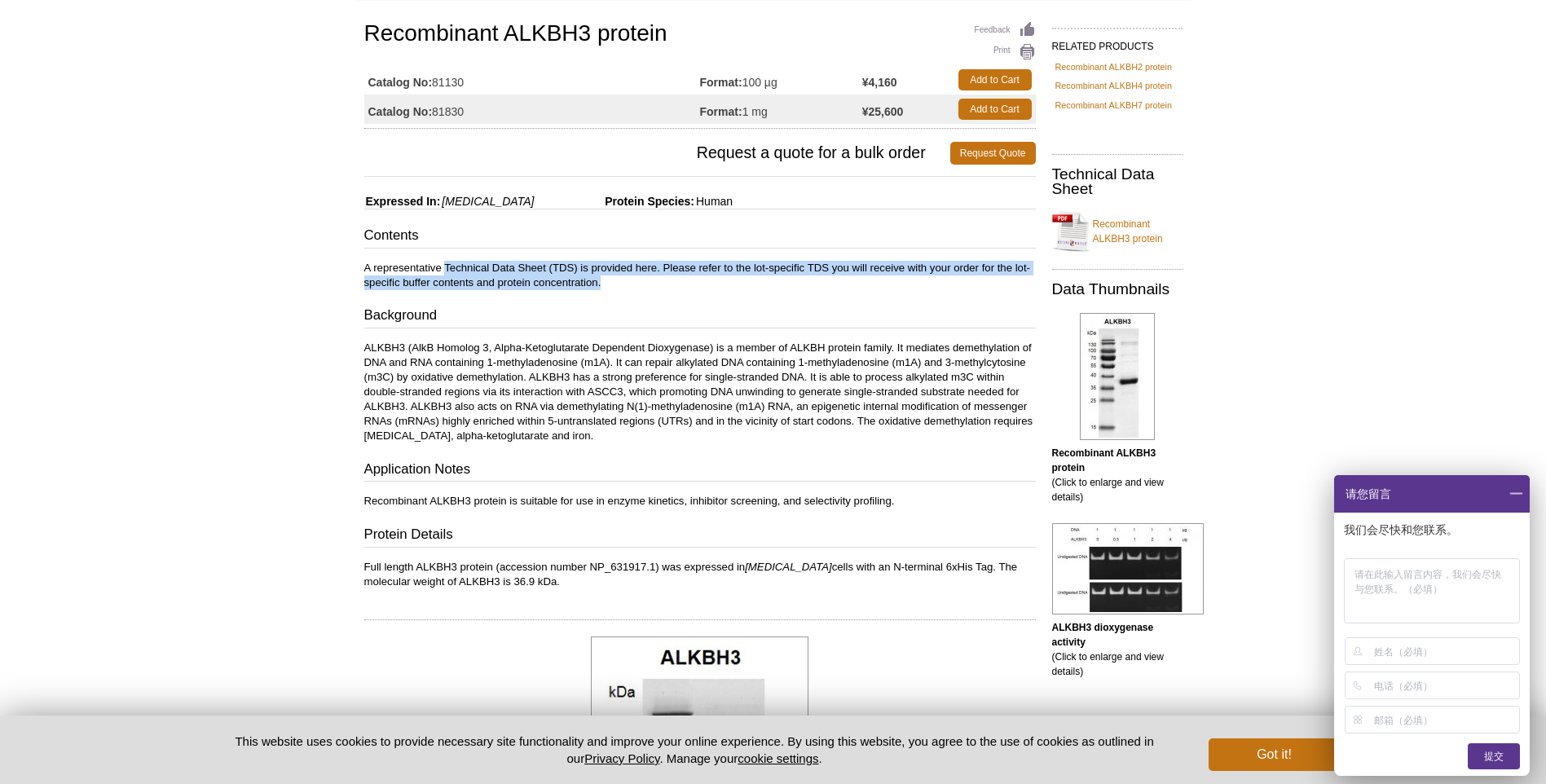
scroll to position [82, 0]
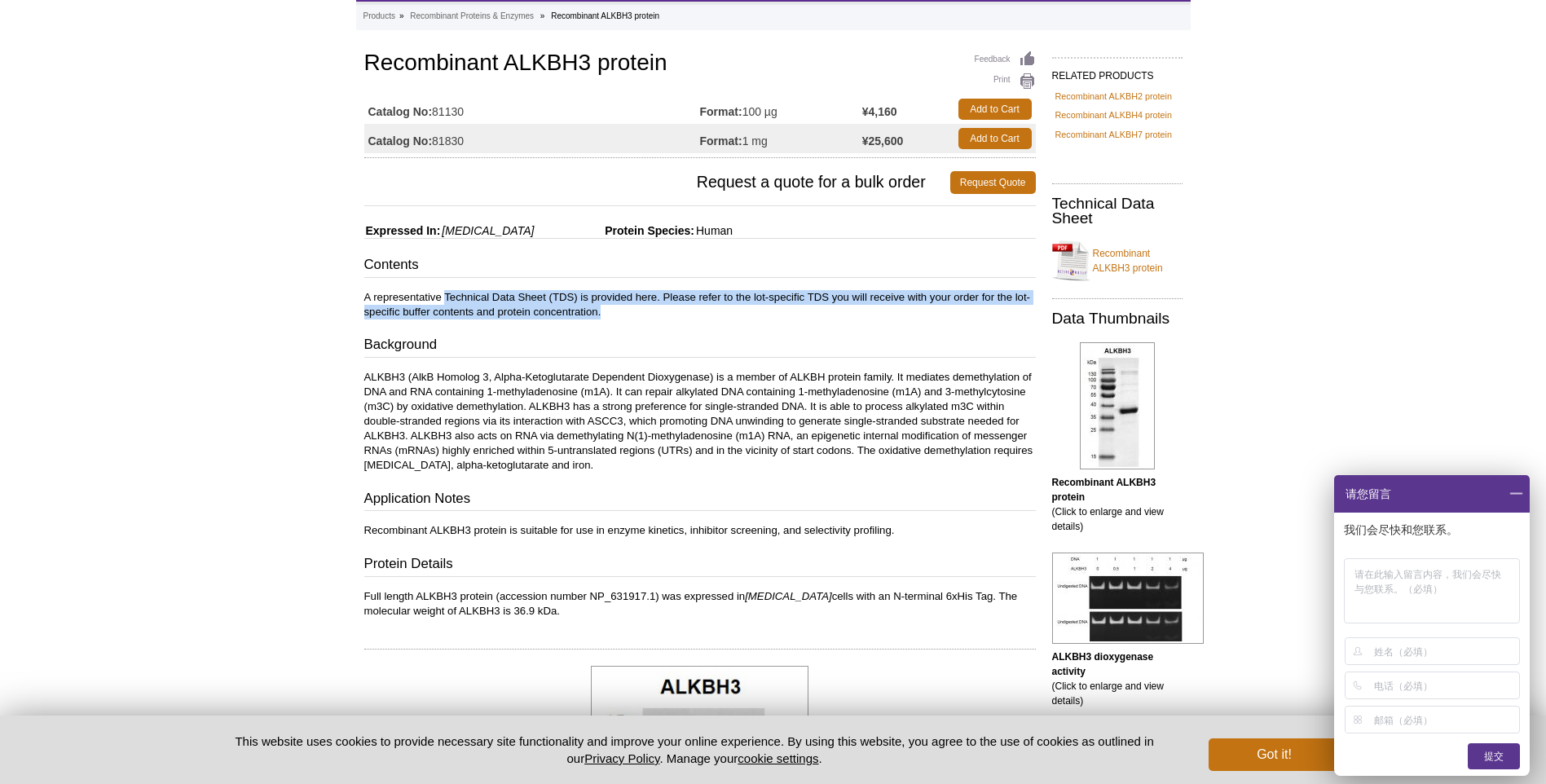
drag, startPoint x: 626, startPoint y: 389, endPoint x: 776, endPoint y: 463, distance: 167.3
click at [776, 463] on p "ALKBH3 (AlkB Homolog 3, Alpha-Ketoglutarate Dependent Dioxygenase) is a member …" at bounding box center [700, 421] width 672 height 103
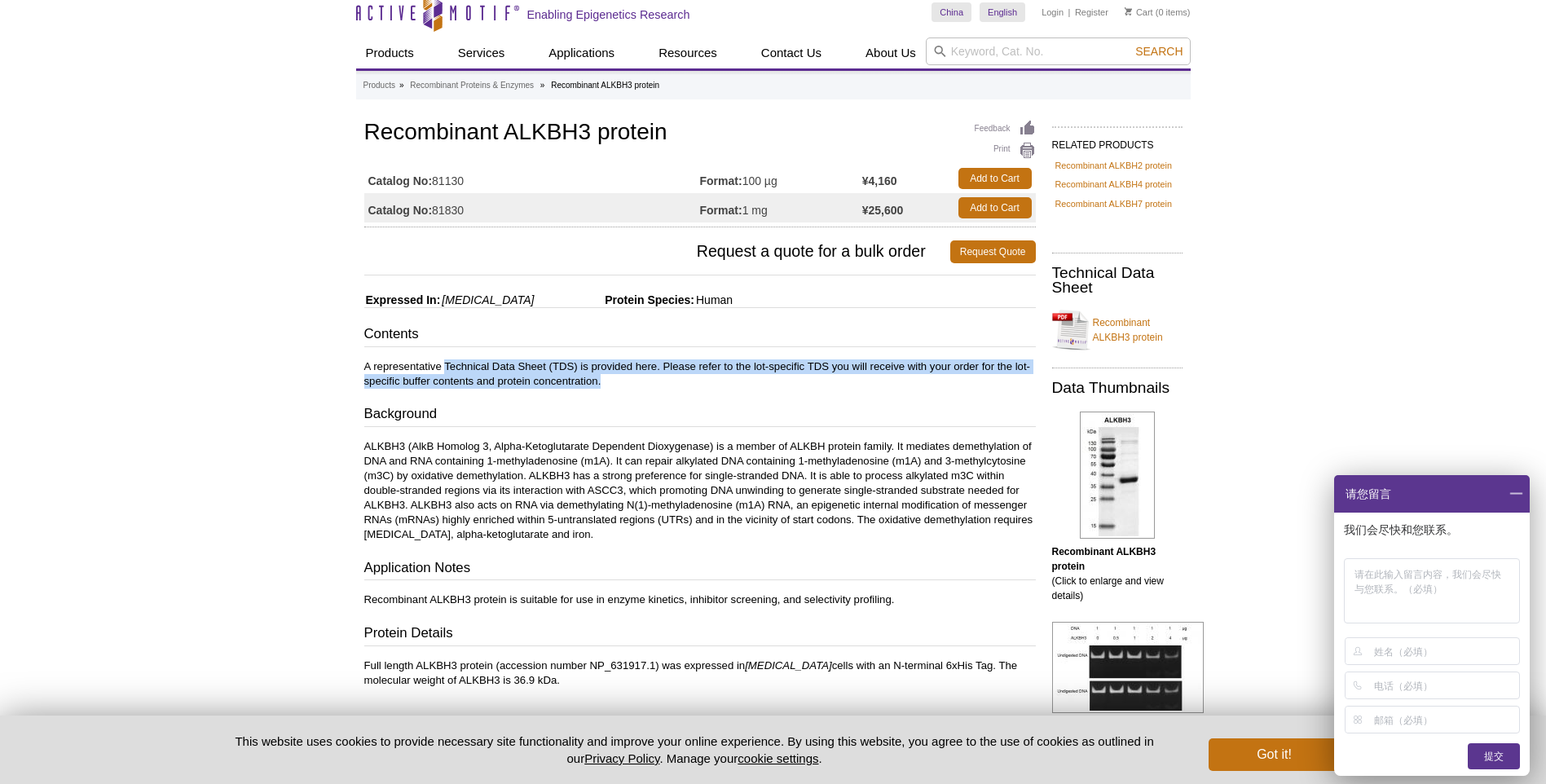
scroll to position [0, 0]
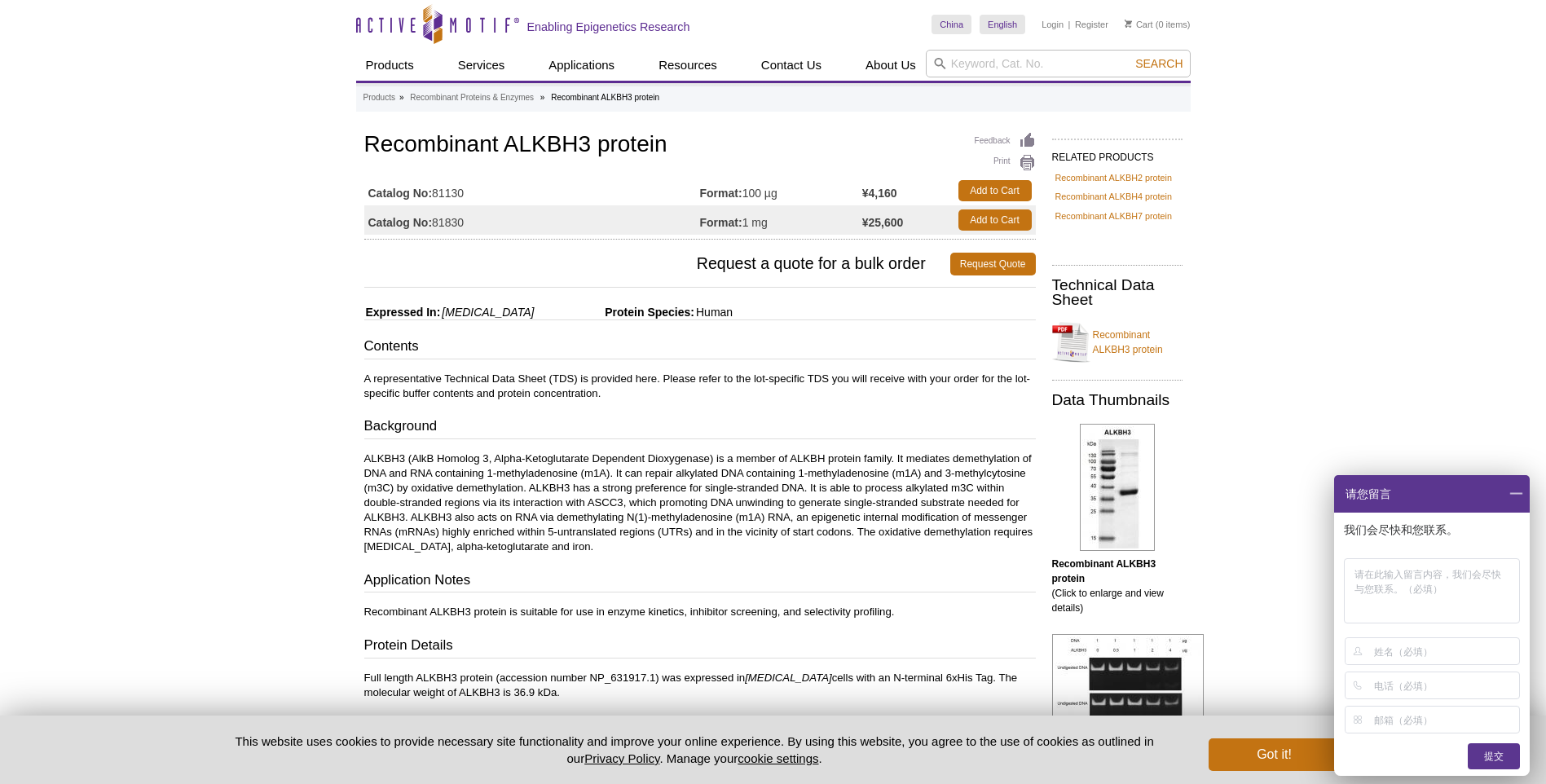
click at [1086, 346] on link "Recombinant ALKBH3 protein" at bounding box center [1117, 342] width 130 height 49
drag, startPoint x: 366, startPoint y: 142, endPoint x: 807, endPoint y: 150, distance: 441.1
click at [807, 150] on h1 "Recombinant ALKBH3 protein" at bounding box center [700, 146] width 672 height 28
copy h1 "Recombinant ALKBH3 protein"
